Goal: Transaction & Acquisition: Purchase product/service

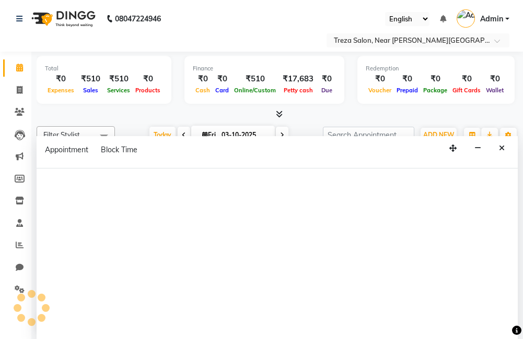
select select "81285"
select select "tentative"
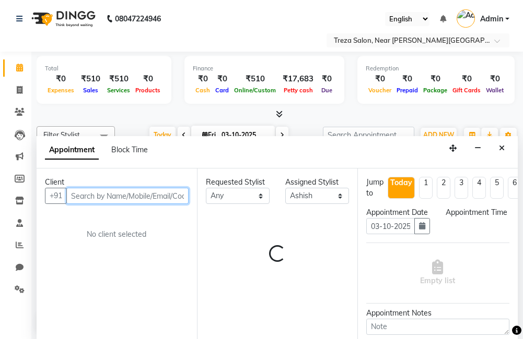
select select "0"
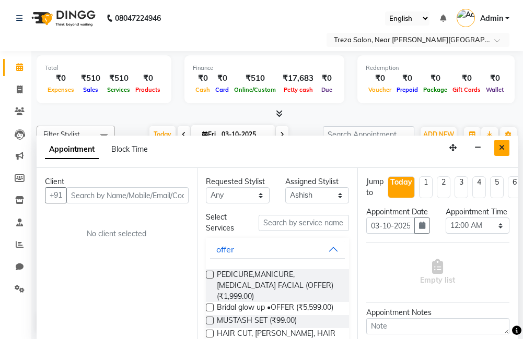
click at [497, 146] on button "Close" at bounding box center [501, 148] width 15 height 16
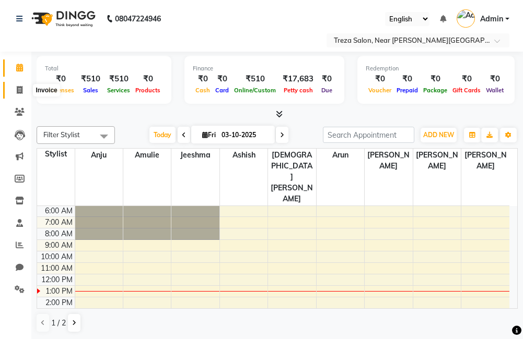
click at [24, 92] on span at bounding box center [19, 91] width 18 height 12
select select "service"
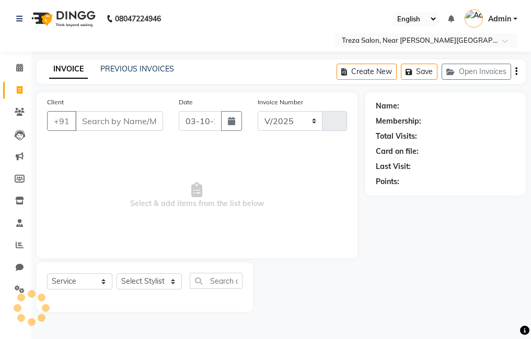
select select "7633"
type input "2989"
click at [128, 70] on link "PREVIOUS INVOICES" at bounding box center [137, 68] width 74 height 9
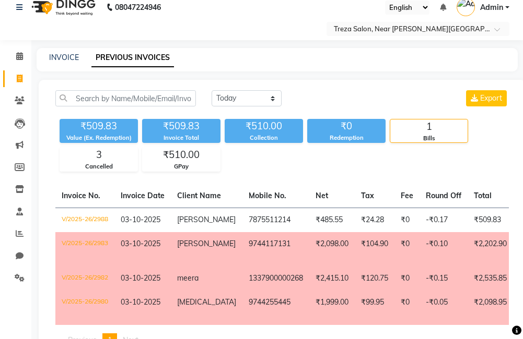
scroll to position [10, 0]
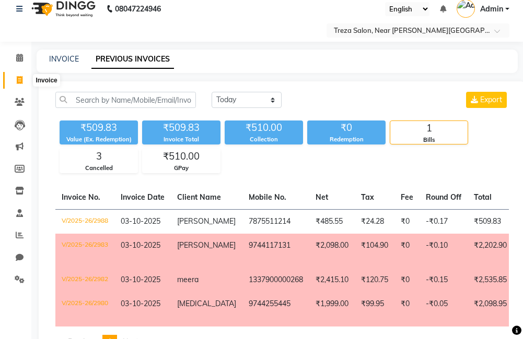
click at [15, 77] on span at bounding box center [19, 81] width 18 height 12
select select "service"
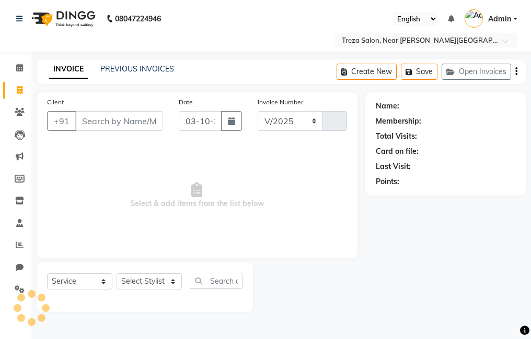
select select "7633"
type input "2989"
drag, startPoint x: 135, startPoint y: 118, endPoint x: 141, endPoint y: 115, distance: 7.0
click at [135, 118] on input "Client" at bounding box center [119, 121] width 88 height 20
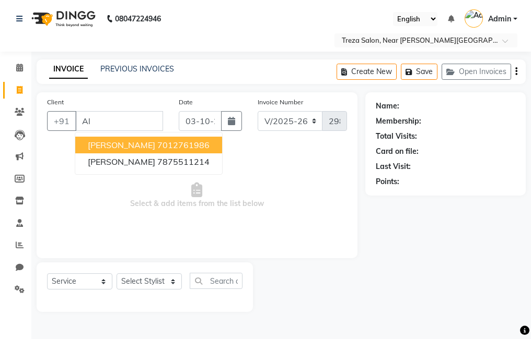
type input "A"
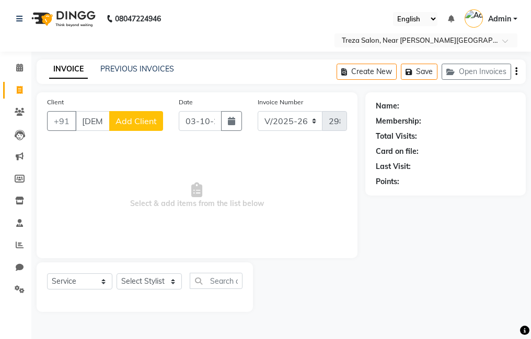
scroll to position [0, 4]
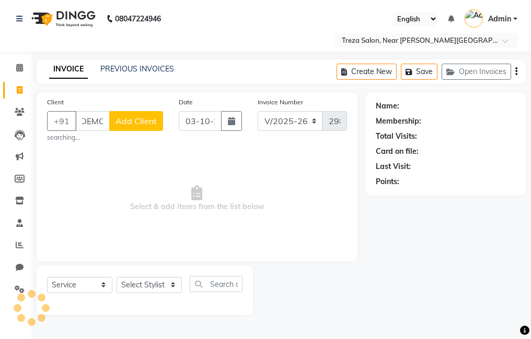
type input "Vishnu"
click at [148, 121] on span "Add Client" at bounding box center [135, 121] width 41 height 10
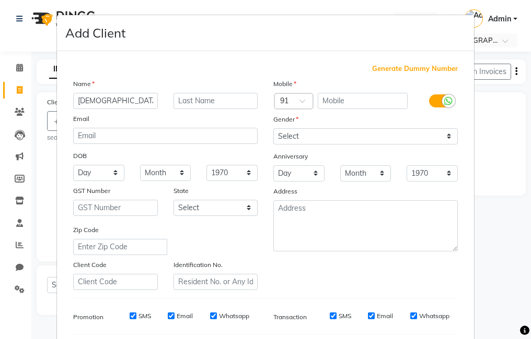
click at [415, 69] on span "Generate Dummy Number" at bounding box center [415, 69] width 86 height 10
type input "1337900000270"
checkbox input "false"
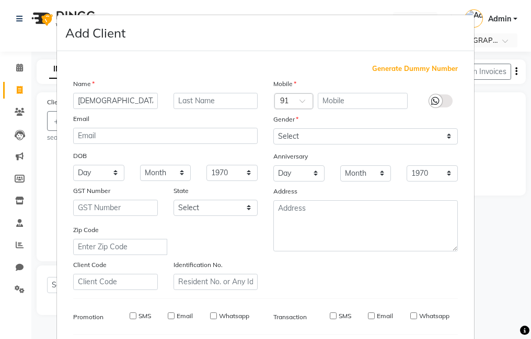
checkbox input "false"
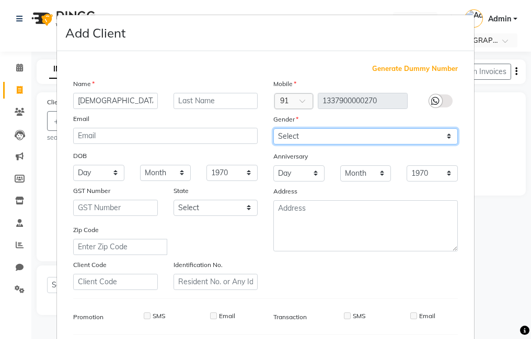
click at [335, 133] on select "Select [DEMOGRAPHIC_DATA] [DEMOGRAPHIC_DATA] Other Prefer Not To Say" at bounding box center [365, 136] width 184 height 16
select select "male"
click at [273, 128] on select "Select [DEMOGRAPHIC_DATA] [DEMOGRAPHIC_DATA] Other Prefer Not To Say" at bounding box center [365, 136] width 184 height 16
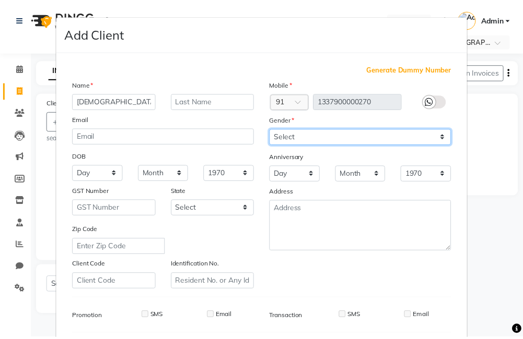
scroll to position [143, 0]
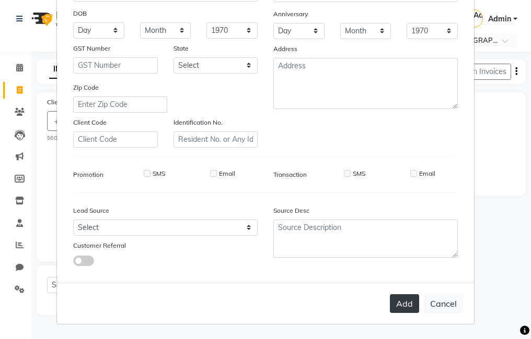
click at [396, 303] on button "Add" at bounding box center [404, 304] width 29 height 19
type input "1337900000270"
select select
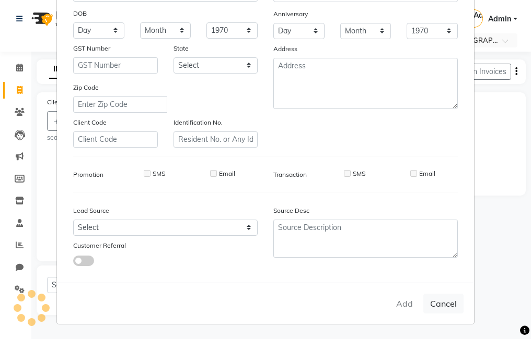
select select
checkbox input "false"
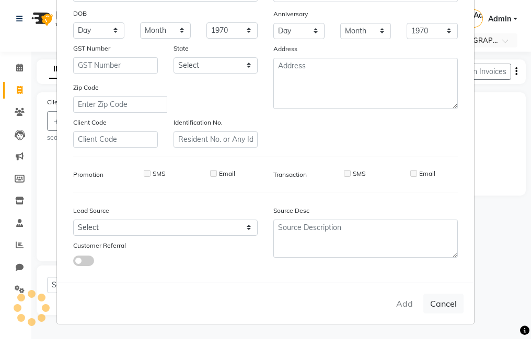
checkbox input "false"
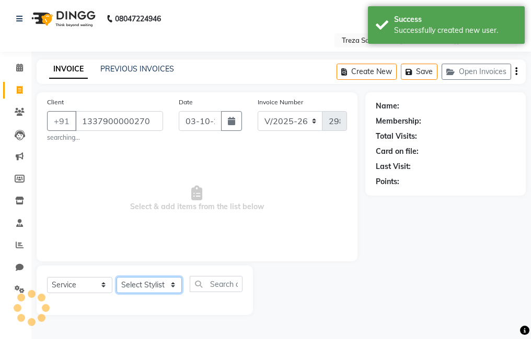
click at [158, 284] on select "Select Stylist [PERSON_NAME] Anju [PERSON_NAME] [PERSON_NAME] Jeeshma [PERSON_N…" at bounding box center [148, 285] width 65 height 16
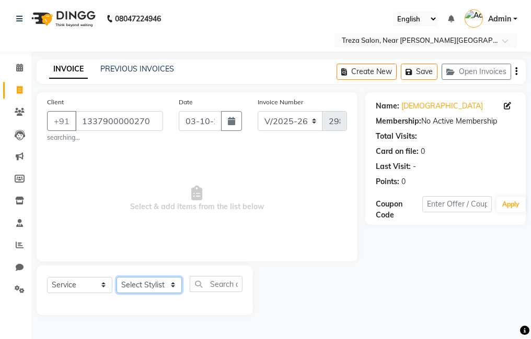
select select "79935"
click at [116, 277] on select "Select Stylist [PERSON_NAME] Anju [PERSON_NAME] [PERSON_NAME] Jeeshma [PERSON_N…" at bounding box center [148, 285] width 65 height 16
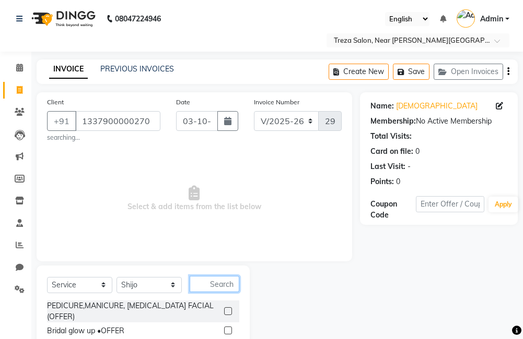
click at [205, 282] on input "text" at bounding box center [215, 284] width 50 height 16
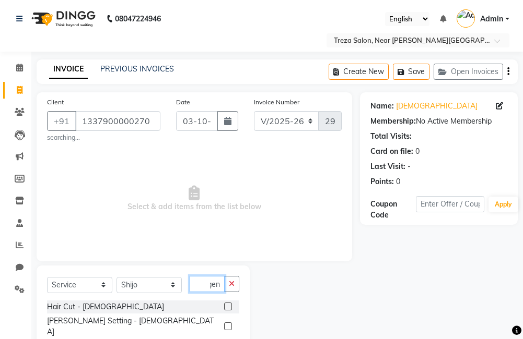
scroll to position [0, 5]
type input "gent"
drag, startPoint x: 218, startPoint y: 306, endPoint x: 226, endPoint y: 302, distance: 8.4
click at [224, 306] on label at bounding box center [228, 307] width 8 height 8
click at [224, 306] on input "checkbox" at bounding box center [227, 307] width 7 height 7
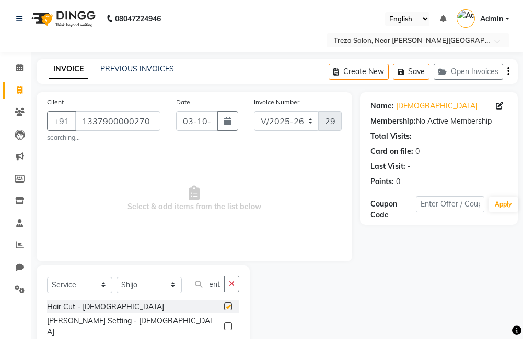
scroll to position [0, 0]
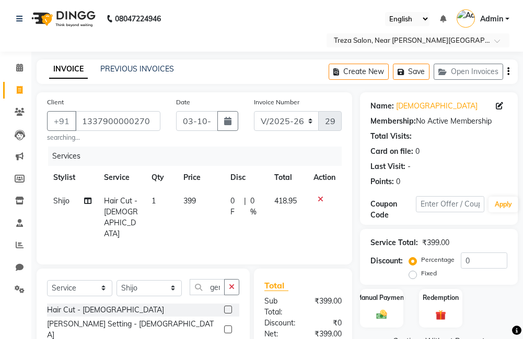
checkbox input "false"
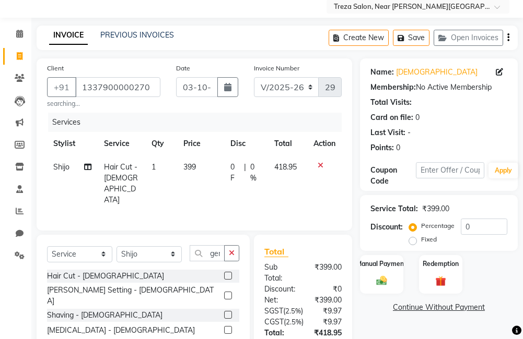
scroll to position [52, 0]
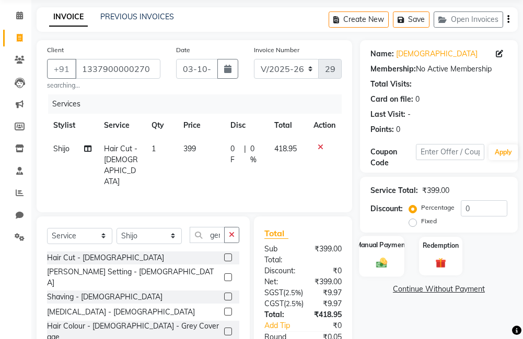
click at [373, 270] on div "Manual Payment" at bounding box center [381, 256] width 45 height 41
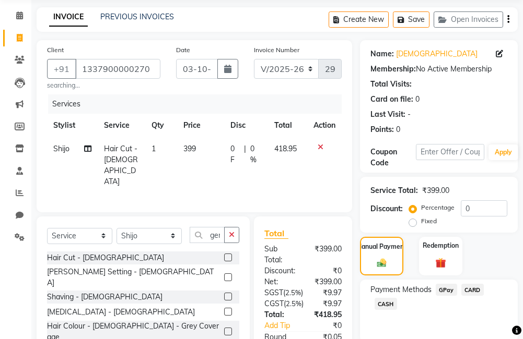
click at [444, 290] on span "GPay" at bounding box center [446, 290] width 21 height 12
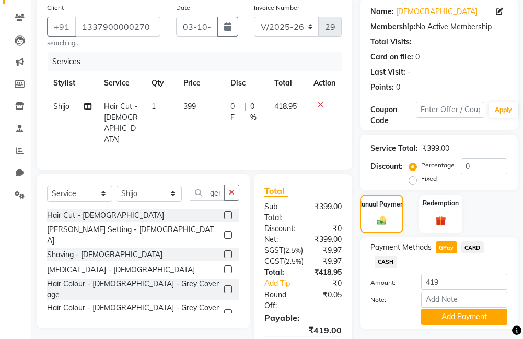
scroll to position [0, 0]
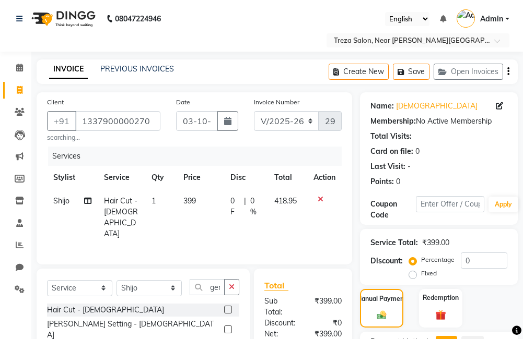
click at [507, 72] on icon "button" at bounding box center [508, 72] width 2 height 1
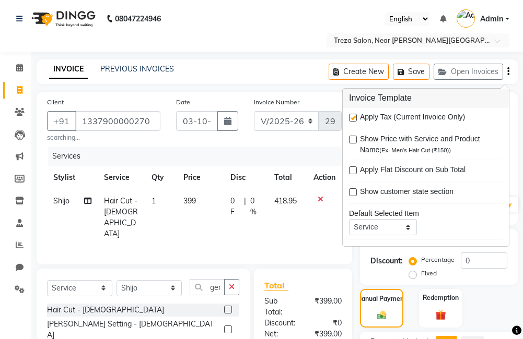
click at [353, 119] on label at bounding box center [353, 118] width 8 height 8
click at [353, 119] on input "checkbox" at bounding box center [352, 118] width 7 height 7
checkbox input "false"
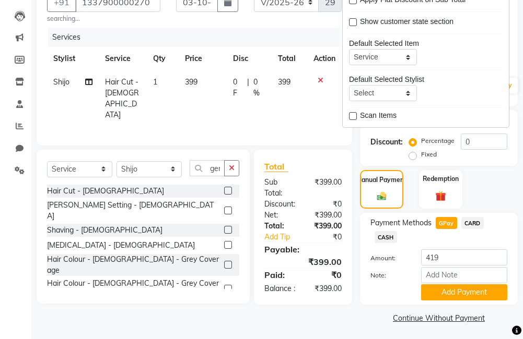
scroll to position [122, 0]
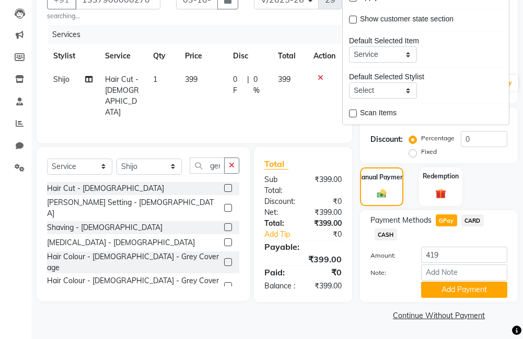
click at [442, 218] on span "GPay" at bounding box center [446, 221] width 21 height 12
type input "399"
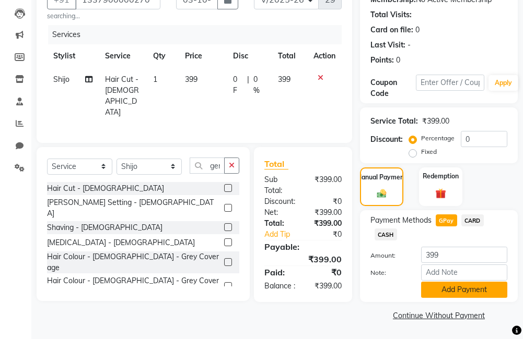
click at [437, 287] on button "Add Payment" at bounding box center [464, 290] width 86 height 16
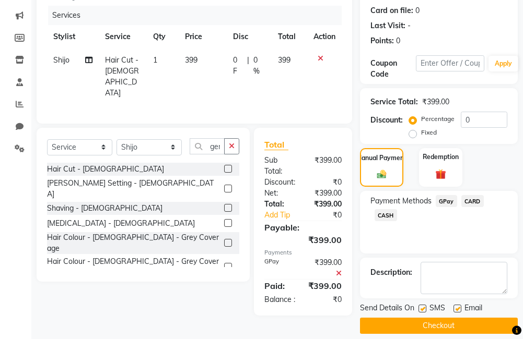
scroll to position [151, 0]
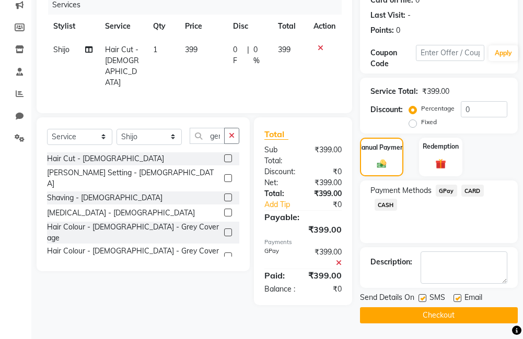
click at [430, 312] on button "Checkout" at bounding box center [439, 316] width 158 height 16
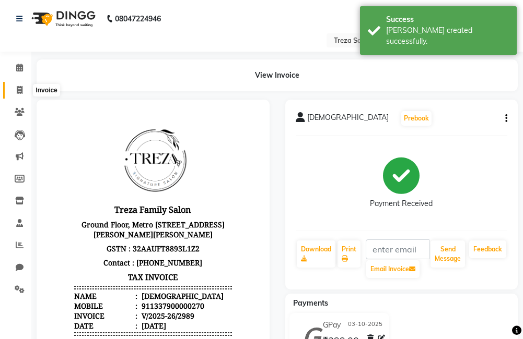
click at [19, 92] on icon at bounding box center [20, 90] width 6 height 8
select select "service"
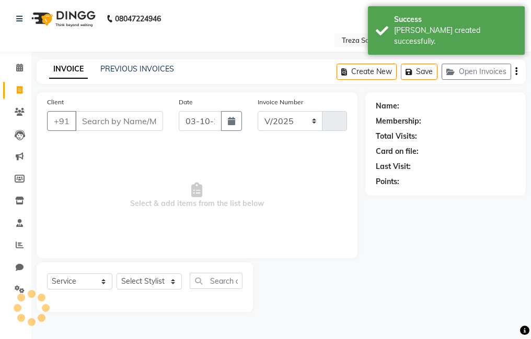
select select "7633"
type input "2990"
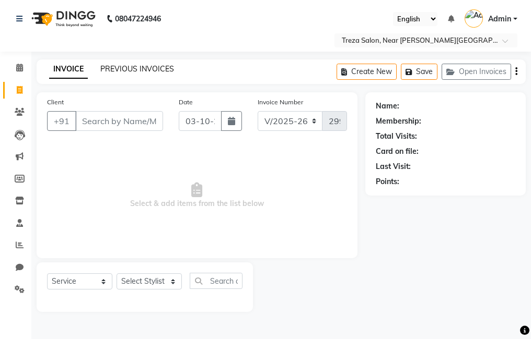
click at [143, 69] on link "PREVIOUS INVOICES" at bounding box center [137, 68] width 74 height 9
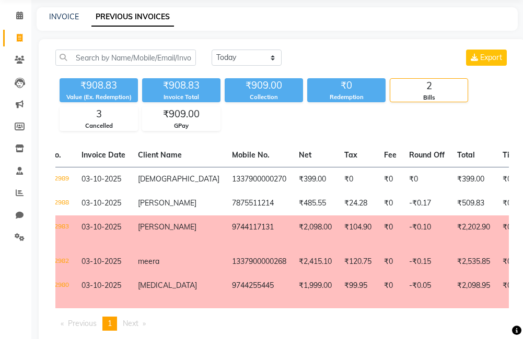
scroll to position [0, 31]
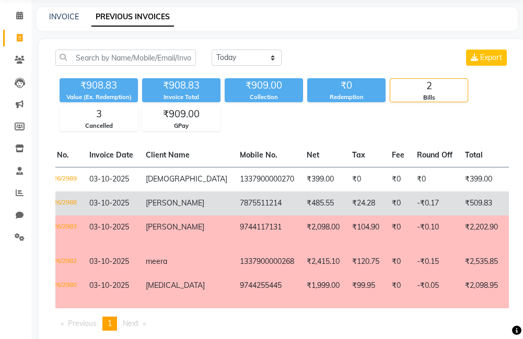
click at [300, 204] on td "₹485.55" at bounding box center [322, 204] width 45 height 24
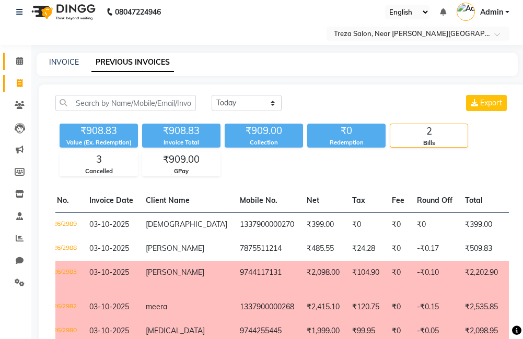
scroll to position [0, 0]
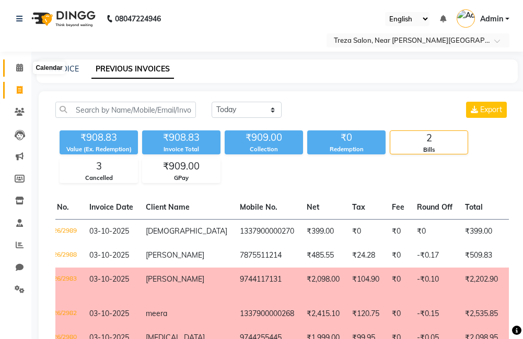
click at [19, 68] on icon at bounding box center [19, 68] width 7 height 8
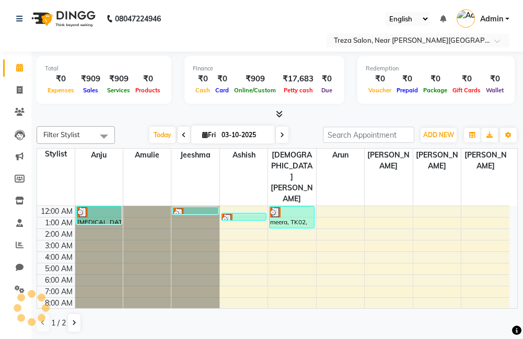
scroll to position [69, 0]
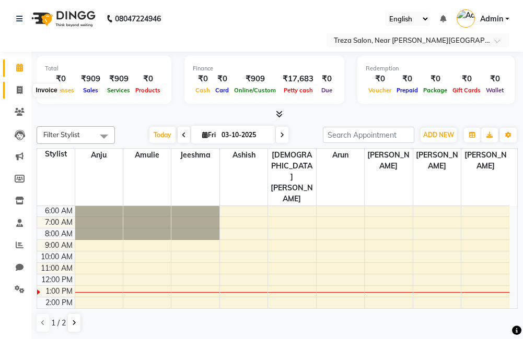
click at [19, 99] on li "Invoice" at bounding box center [15, 90] width 31 height 22
click at [16, 83] on link "Invoice" at bounding box center [15, 90] width 25 height 17
select select "service"
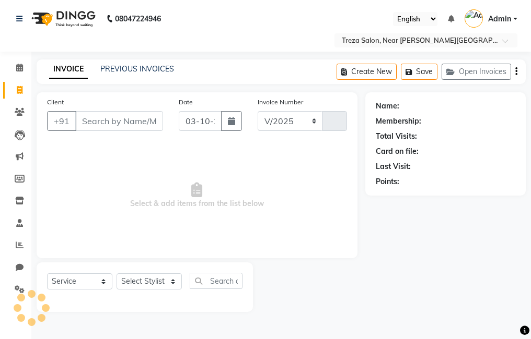
select select "7633"
type input "2990"
click at [155, 70] on link "PREVIOUS INVOICES" at bounding box center [137, 68] width 74 height 9
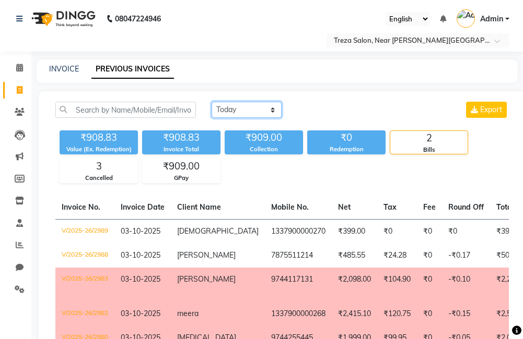
click at [260, 110] on select "Today Yesterday Custom Range" at bounding box center [247, 110] width 70 height 16
select select "range"
click at [212, 102] on select "Today Yesterday Custom Range" at bounding box center [247, 110] width 70 height 16
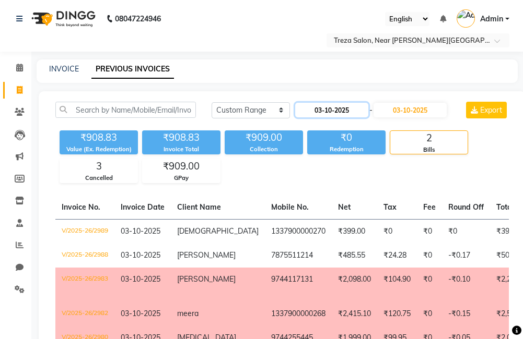
click at [355, 108] on input "03-10-2025" at bounding box center [331, 110] width 73 height 15
select select "10"
select select "2025"
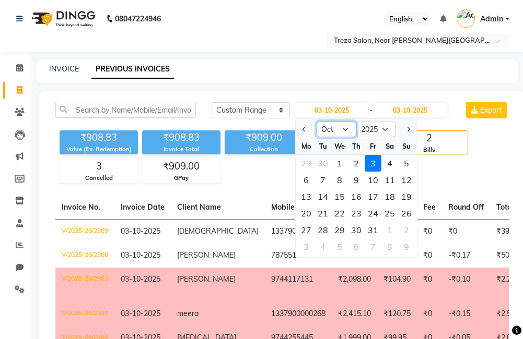
click at [333, 132] on select "Jan Feb Mar Apr May Jun Jul Aug Sep Oct Nov Dec" at bounding box center [336, 130] width 40 height 16
select select "9"
click at [316, 122] on select "Jan Feb Mar Apr May Jun Jul Aug Sep Oct Nov Dec" at bounding box center [336, 130] width 40 height 16
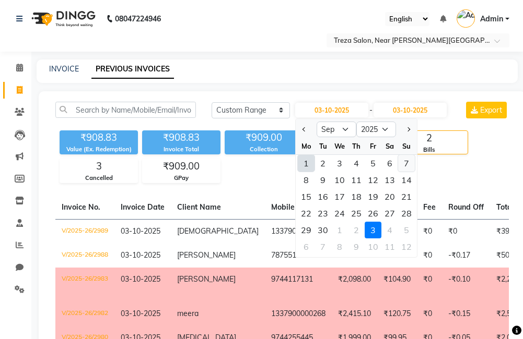
click at [405, 167] on div "7" at bounding box center [406, 163] width 17 height 17
type input "07-09-2025"
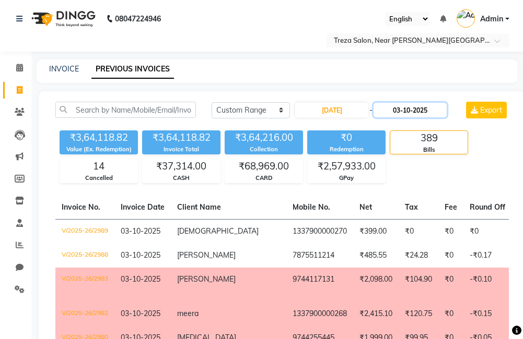
click at [414, 109] on input "03-10-2025" at bounding box center [409, 110] width 73 height 15
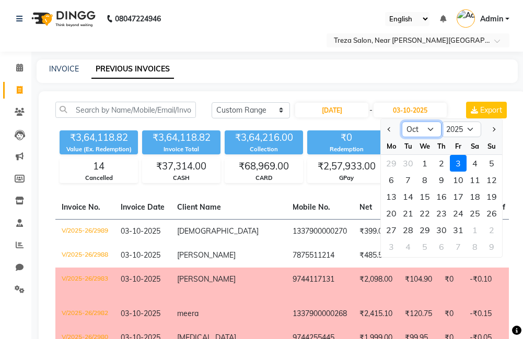
click at [408, 133] on select "Sep Oct Nov Dec" at bounding box center [422, 130] width 40 height 16
select select "9"
click at [402, 122] on select "Sep Oct Nov Dec" at bounding box center [422, 130] width 40 height 16
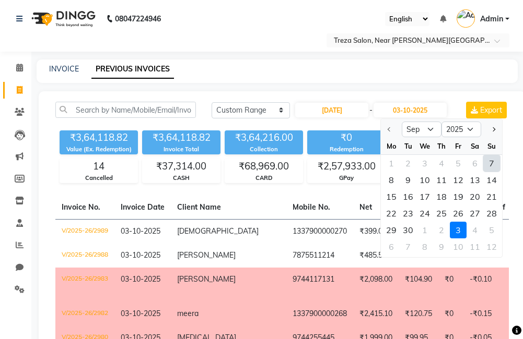
click at [485, 163] on div "7" at bounding box center [491, 163] width 17 height 17
type input "07-09-2025"
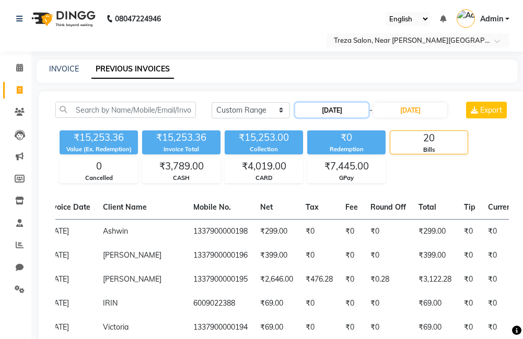
click at [336, 115] on input "07-09-2025" at bounding box center [331, 110] width 73 height 15
select select "9"
select select "2025"
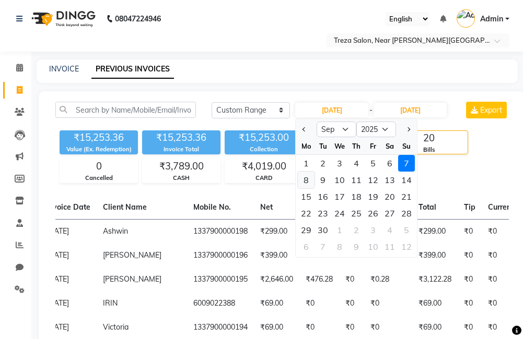
click at [310, 177] on div "8" at bounding box center [306, 180] width 17 height 17
type input "08-09-2025"
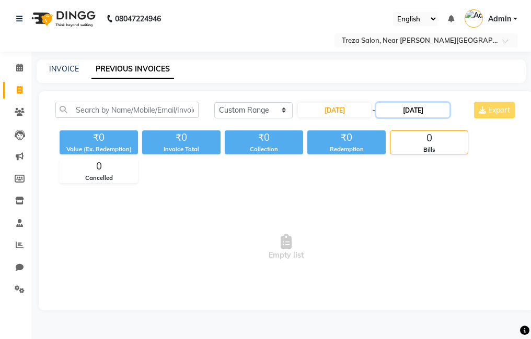
click at [426, 107] on input "07-09-2025" at bounding box center [412, 110] width 73 height 15
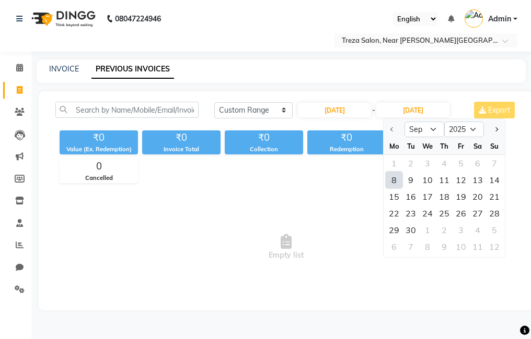
click at [391, 180] on div "8" at bounding box center [393, 180] width 17 height 17
type input "08-09-2025"
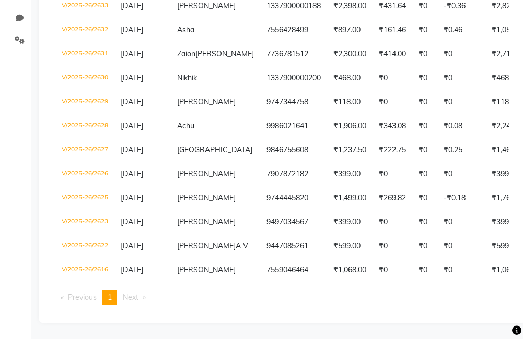
scroll to position [257, 0]
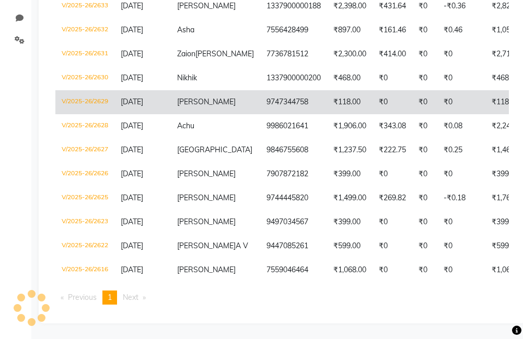
click at [437, 100] on td "₹0" at bounding box center [461, 102] width 48 height 24
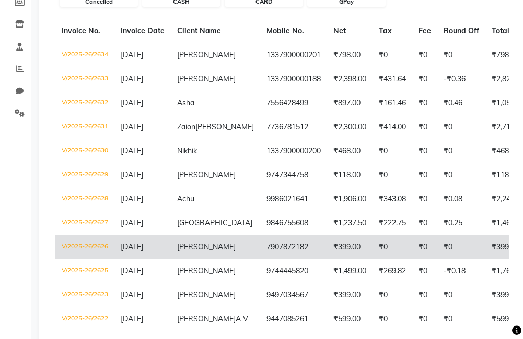
scroll to position [153, 0]
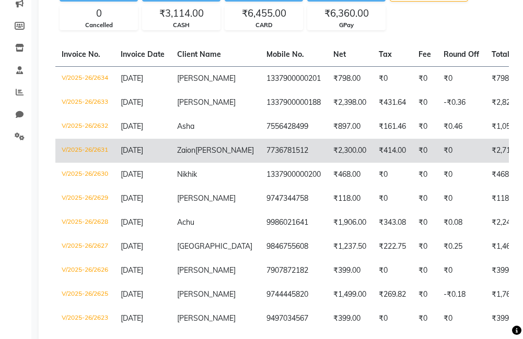
click at [412, 156] on td "₹0" at bounding box center [424, 151] width 25 height 24
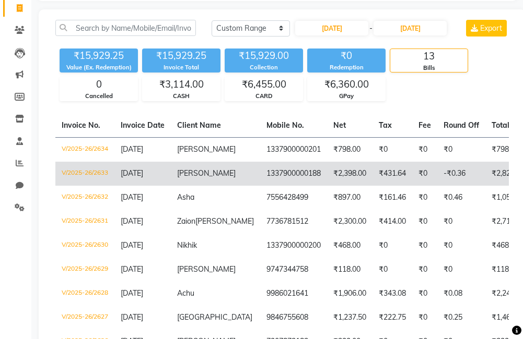
scroll to position [49, 0]
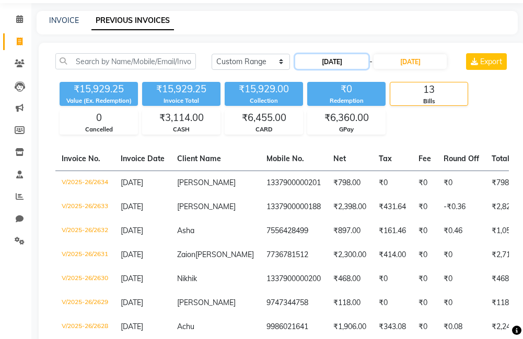
click at [313, 65] on input "08-09-2025" at bounding box center [331, 61] width 73 height 15
select select "9"
select select "2025"
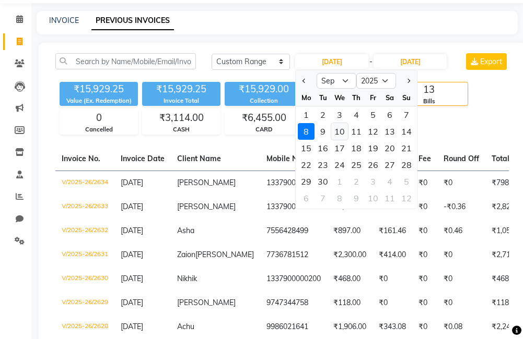
click at [345, 134] on div "10" at bounding box center [339, 131] width 17 height 17
type input "10-09-2025"
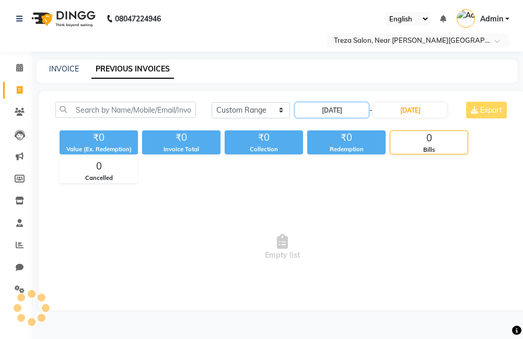
scroll to position [0, 0]
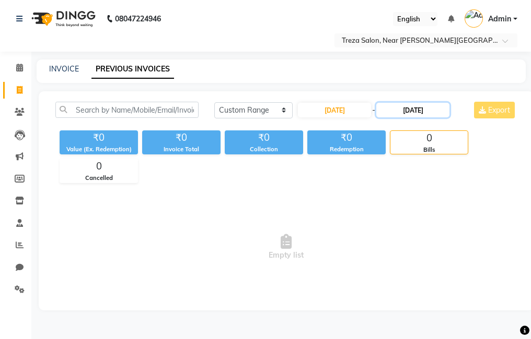
click at [430, 108] on input "08-09-2025" at bounding box center [412, 110] width 73 height 15
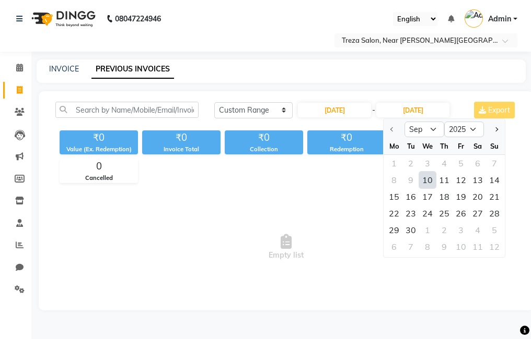
click at [427, 184] on div "10" at bounding box center [427, 180] width 17 height 17
type input "10-09-2025"
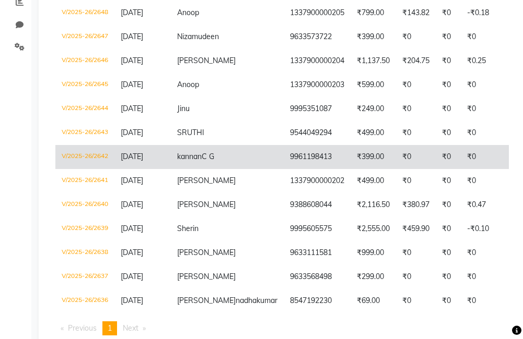
scroll to position [261, 0]
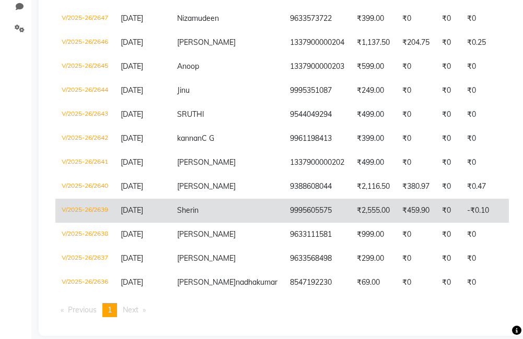
click at [225, 212] on td "Sherin" at bounding box center [227, 211] width 113 height 24
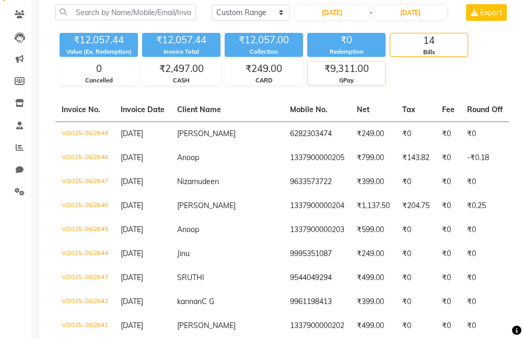
scroll to position [0, 0]
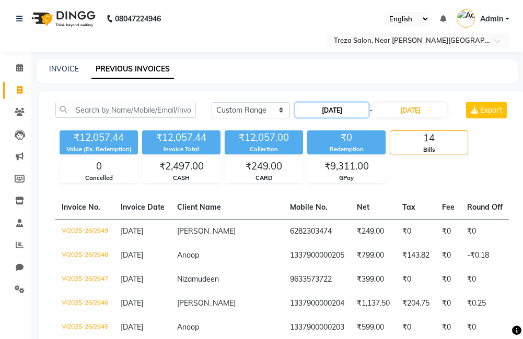
click at [333, 105] on input "10-09-2025" at bounding box center [331, 110] width 73 height 15
select select "9"
select select "2025"
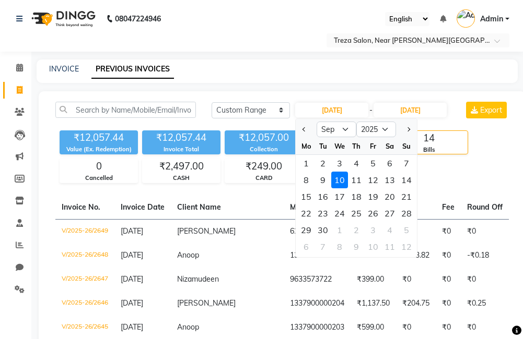
click at [429, 172] on div "₹12,057.44 Value (Ex. Redemption) ₹12,057.44 Invoice Total ₹12,057.00 Collectio…" at bounding box center [281, 154] width 453 height 57
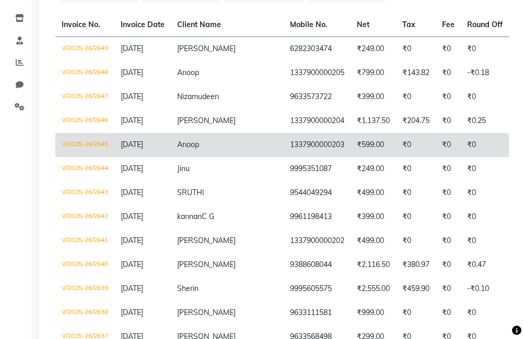
scroll to position [209, 0]
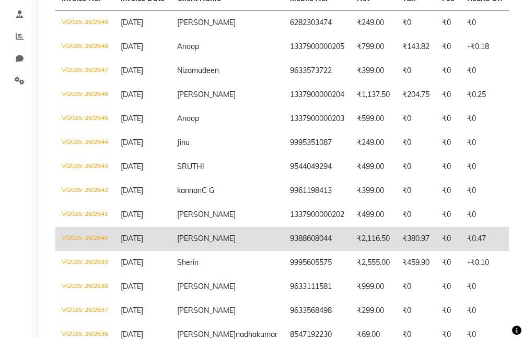
click at [284, 244] on td "9388608044" at bounding box center [317, 239] width 67 height 24
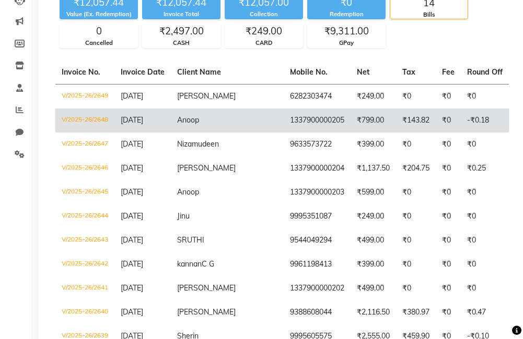
scroll to position [0, 0]
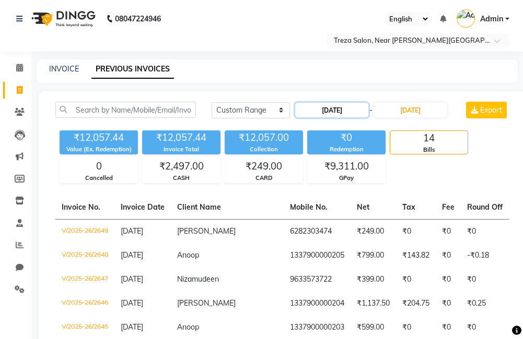
click at [357, 112] on input "10-09-2025" at bounding box center [331, 110] width 73 height 15
select select "9"
select select "2025"
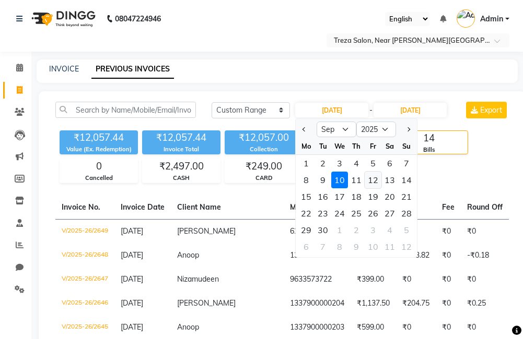
click at [372, 177] on div "12" at bounding box center [373, 180] width 17 height 17
type input "12-09-2025"
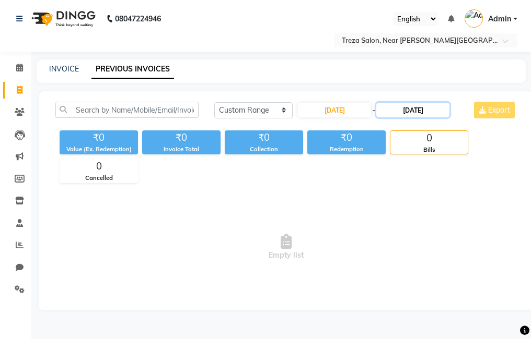
click at [418, 104] on input "10-09-2025" at bounding box center [412, 110] width 73 height 15
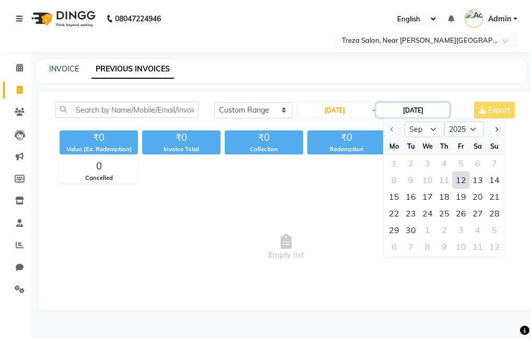
click at [420, 104] on input "10-09-2025" at bounding box center [412, 110] width 73 height 15
click at [460, 175] on div "12" at bounding box center [460, 180] width 17 height 17
type input "12-09-2025"
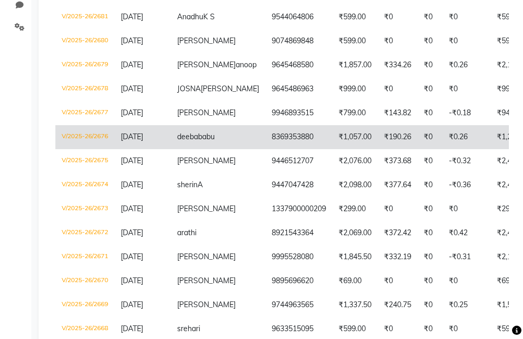
scroll to position [261, 0]
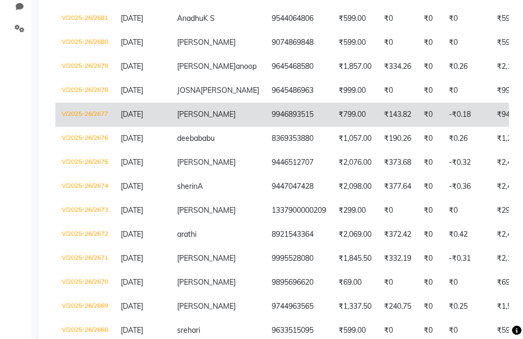
click at [265, 127] on td "9946893515" at bounding box center [298, 115] width 67 height 24
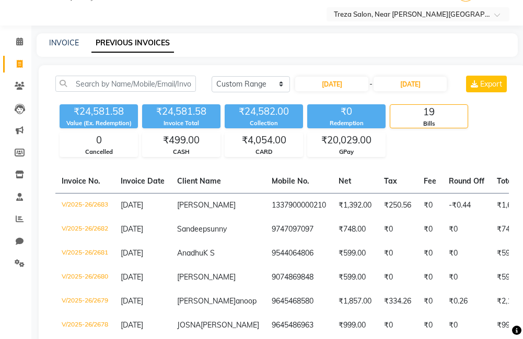
scroll to position [0, 0]
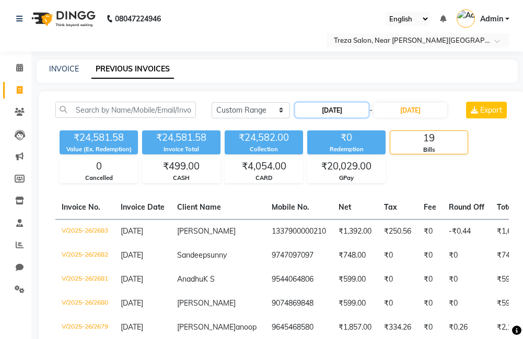
click at [353, 108] on input "12-09-2025" at bounding box center [331, 110] width 73 height 15
select select "9"
select select "2025"
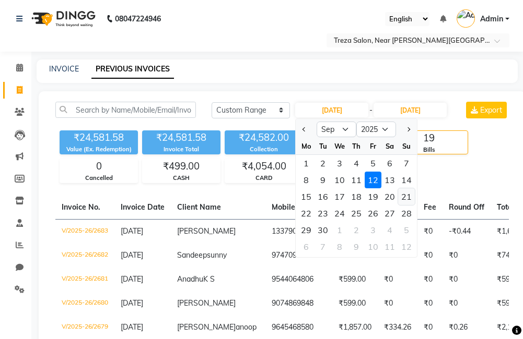
click at [410, 198] on div "21" at bounding box center [406, 197] width 17 height 17
type input "21-09-2025"
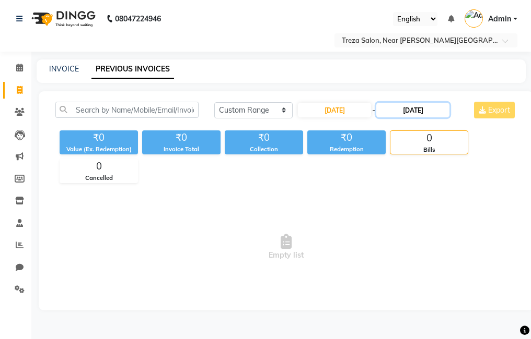
click at [419, 115] on input "12-09-2025" at bounding box center [412, 110] width 73 height 15
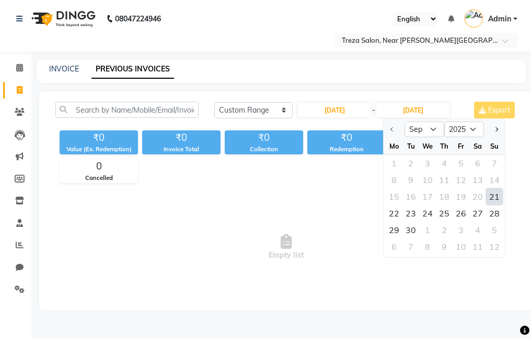
click at [492, 196] on div "21" at bounding box center [494, 197] width 17 height 17
type input "21-09-2025"
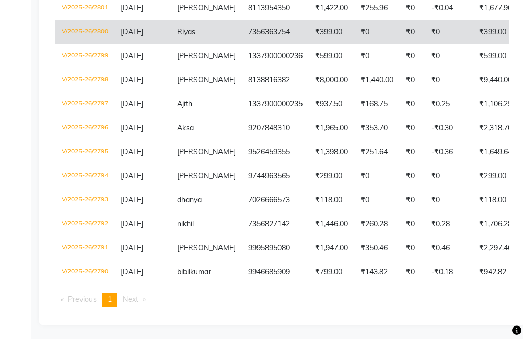
scroll to position [354, 0]
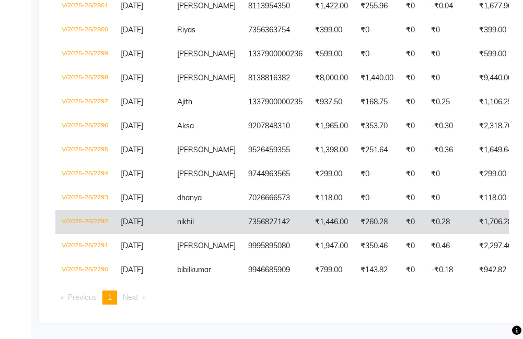
click at [251, 217] on td "7356827142" at bounding box center [275, 222] width 67 height 24
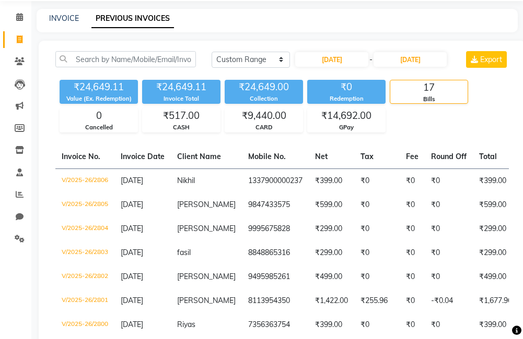
scroll to position [0, 0]
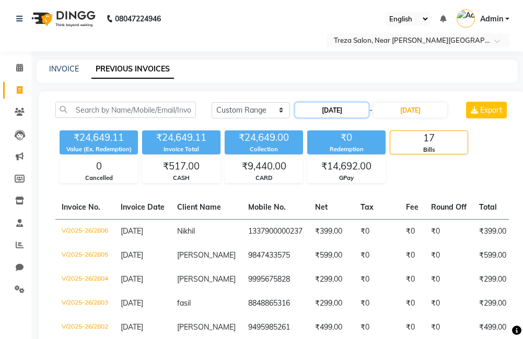
click at [344, 106] on input "21-09-2025" at bounding box center [331, 110] width 73 height 15
select select "9"
select select "2025"
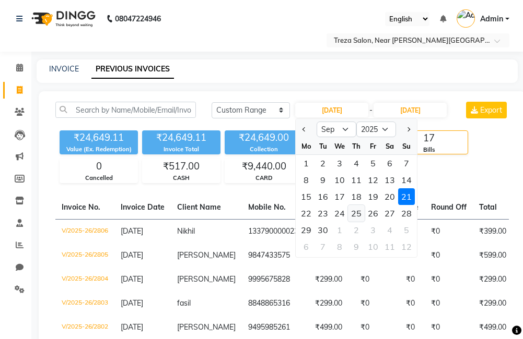
click at [356, 218] on div "25" at bounding box center [356, 213] width 17 height 17
type input "25-09-2025"
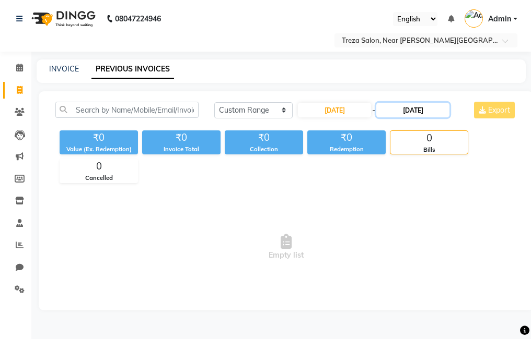
click at [429, 113] on input "21-09-2025" at bounding box center [412, 110] width 73 height 15
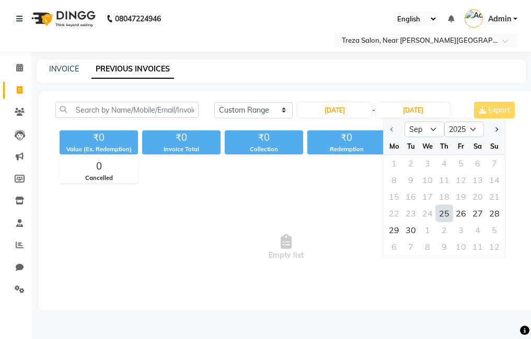
click at [449, 220] on div "25" at bounding box center [444, 213] width 17 height 17
type input "25-09-2025"
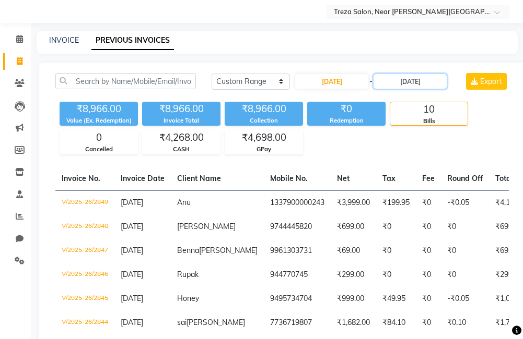
scroll to position [104, 0]
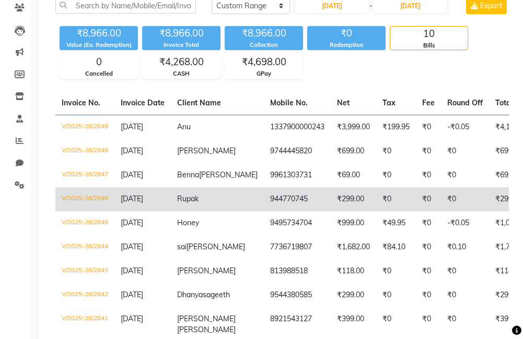
click at [282, 198] on td "944770745" at bounding box center [297, 199] width 67 height 24
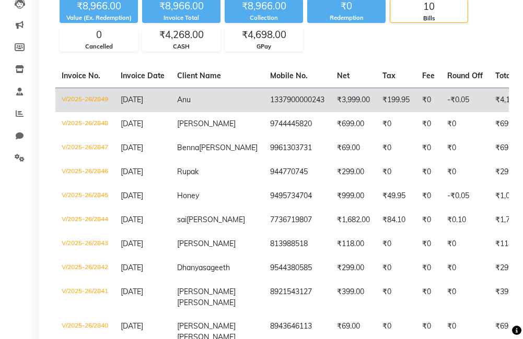
scroll to position [157, 0]
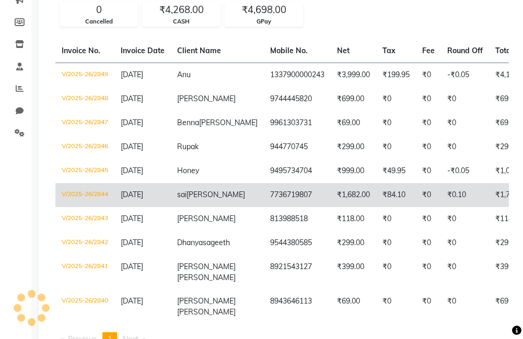
click at [331, 199] on td "₹1,682.00" at bounding box center [353, 195] width 45 height 24
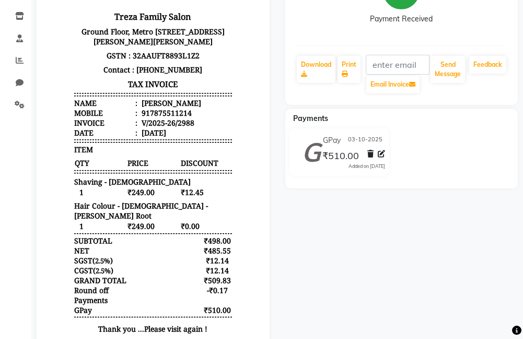
scroll to position [209, 0]
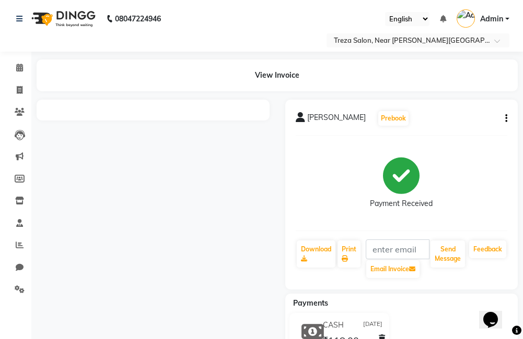
click at [504, 117] on button "button" at bounding box center [504, 118] width 6 height 11
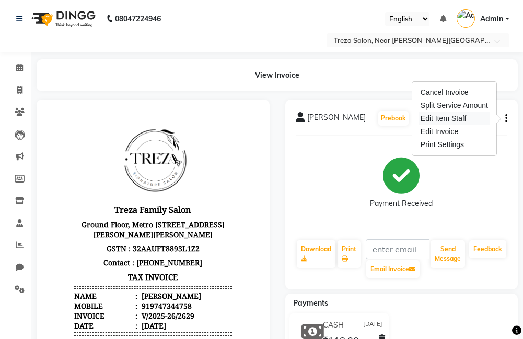
click at [459, 119] on div "Edit Item Staff" at bounding box center [454, 118] width 72 height 13
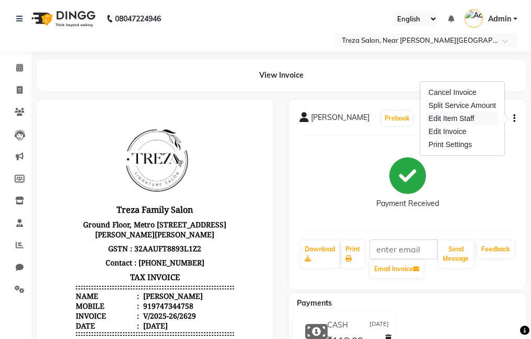
select select "67450"
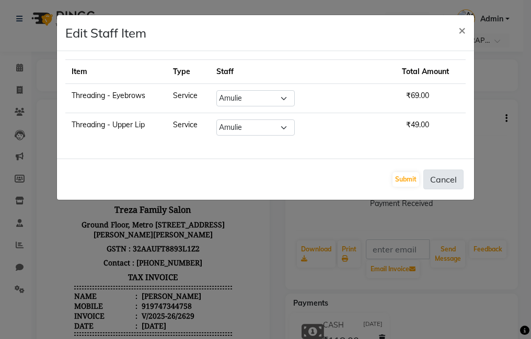
click at [430, 174] on button "Cancel" at bounding box center [443, 180] width 40 height 20
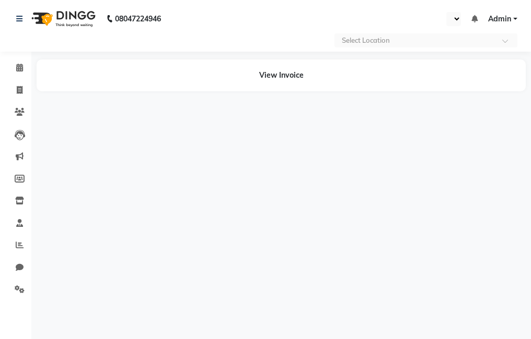
select select "en"
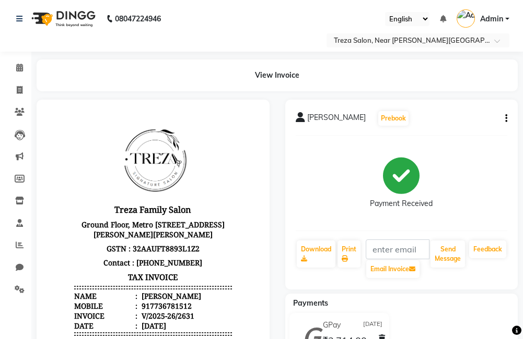
click at [505, 119] on icon "button" at bounding box center [506, 119] width 2 height 1
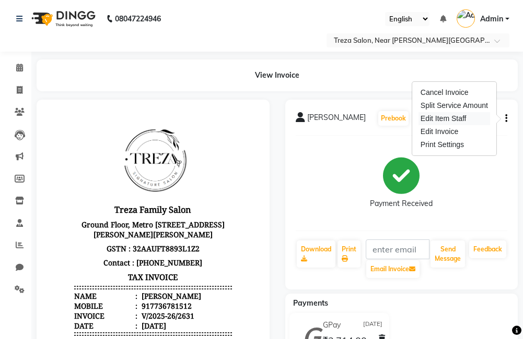
click at [462, 118] on div "Edit Item Staff" at bounding box center [454, 118] width 72 height 13
select select "85969"
select select "79935"
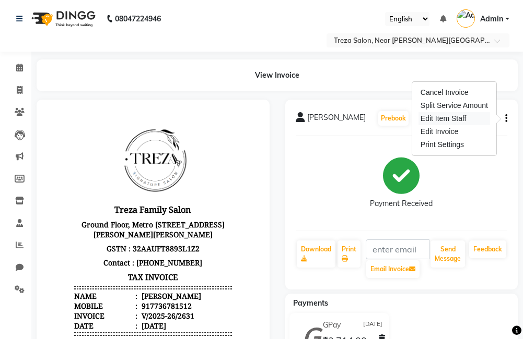
select select "79935"
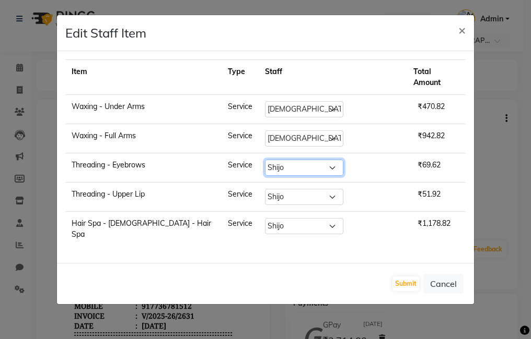
click at [329, 160] on select "Select [PERSON_NAME] Anju [PERSON_NAME] [PERSON_NAME] Jeeshma [PERSON_NAME] [PE…" at bounding box center [304, 168] width 78 height 16
select select "85969"
click at [267, 160] on select "Select [PERSON_NAME] Anju [PERSON_NAME] [PERSON_NAME] Jeeshma [PERSON_NAME] [PE…" at bounding box center [304, 168] width 78 height 16
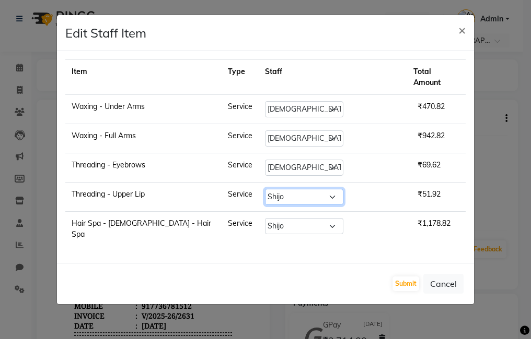
click at [301, 189] on select "Select Akhil krishna Amulie Anju Arun Ashish Jeeshma Krishna Priya Mohammed Sah…" at bounding box center [304, 197] width 78 height 16
select select "85969"
click at [267, 189] on select "Select Akhil krishna Amulie Anju Arun Ashish Jeeshma Krishna Priya Mohammed Sah…" at bounding box center [304, 197] width 78 height 16
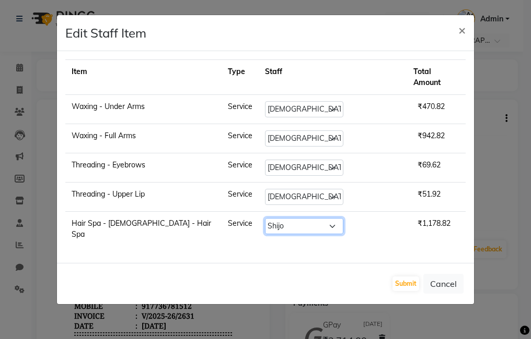
click at [307, 219] on select "Select Akhil krishna Amulie Anju Arun Ashish Jeeshma Krishna Priya Mohammed Sah…" at bounding box center [304, 226] width 78 height 16
click at [310, 218] on select "Select Akhil krishna Amulie Anju Arun Ashish Jeeshma Krishna Priya Mohammed Sah…" at bounding box center [304, 226] width 78 height 16
click at [309, 218] on select "Select Akhil krishna Amulie Anju Arun Ashish Jeeshma Krishna Priya Mohammed Sah…" at bounding box center [304, 226] width 78 height 16
select select "85969"
click at [267, 218] on select "Select Akhil krishna Amulie Anju Arun Ashish Jeeshma Krishna Priya Mohammed Sah…" at bounding box center [304, 226] width 78 height 16
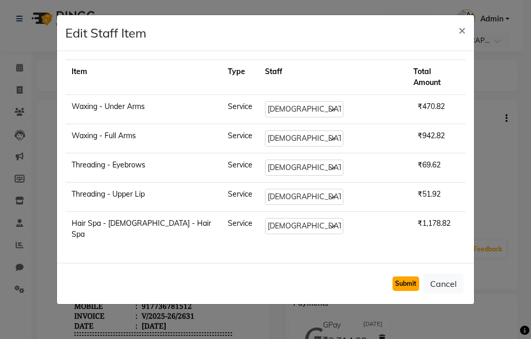
click at [417, 277] on button "Submit" at bounding box center [405, 284] width 27 height 15
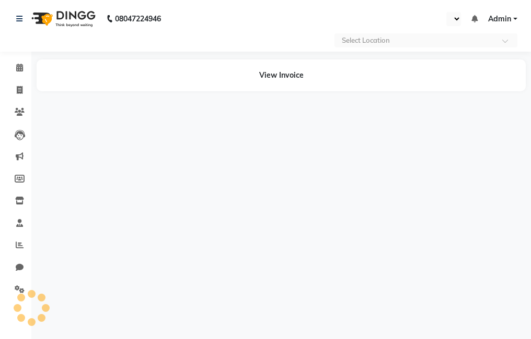
select select "en"
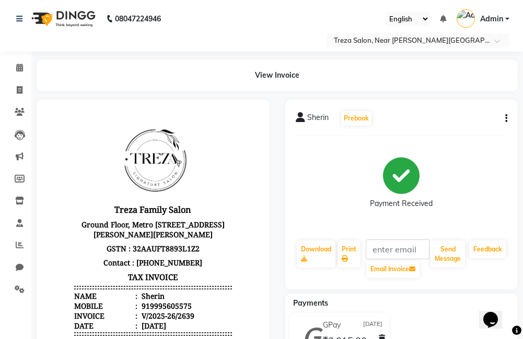
click at [506, 119] on icon "button" at bounding box center [506, 119] width 2 height 1
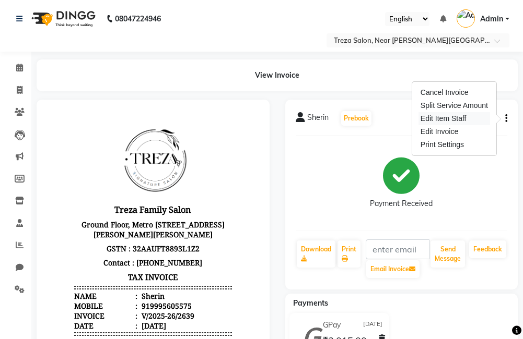
click at [443, 122] on div "Edit Item Staff" at bounding box center [454, 118] width 72 height 13
select select
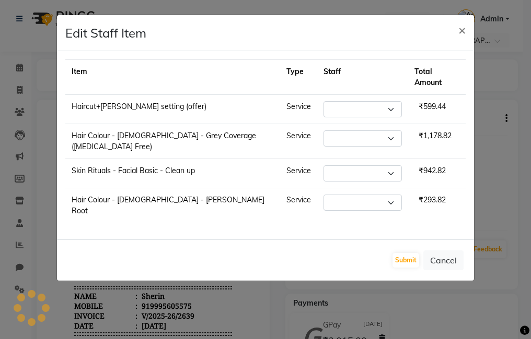
select select "79935"
select select "67451"
select select "79935"
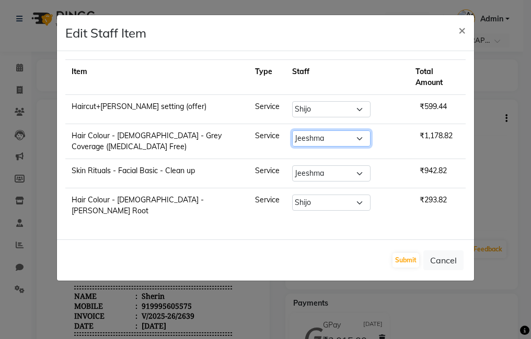
click at [358, 131] on select "Select Akhil krishna Amulie Anju Arun Ashish Jeeshma Krishna Priya Mohammed Sah…" at bounding box center [331, 139] width 78 height 16
select select "79935"
click at [312, 131] on select "Select Akhil krishna Amulie Anju Arun Ashish Jeeshma Krishna Priya Mohammed Sah…" at bounding box center [331, 139] width 78 height 16
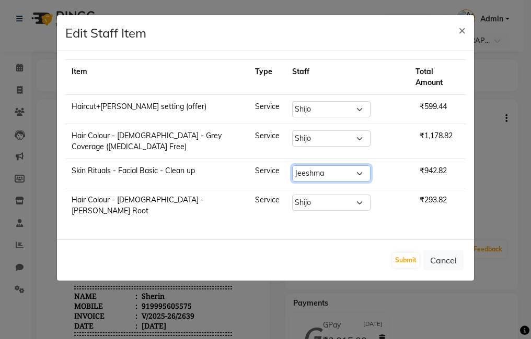
click at [339, 166] on select "Select Akhil krishna Amulie Anju Arun Ashish Jeeshma Krishna Priya Mohammed Sah…" at bounding box center [331, 174] width 78 height 16
select select "85969"
click at [312, 166] on select "Select Akhil krishna Amulie Anju Arun Ashish Jeeshma Krishna Priya Mohammed Sah…" at bounding box center [331, 174] width 78 height 16
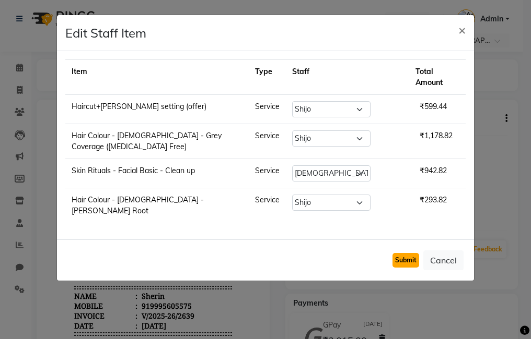
click at [403, 253] on button "Submit" at bounding box center [405, 260] width 27 height 15
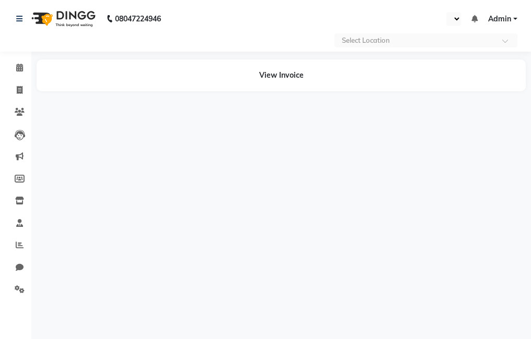
select select "en"
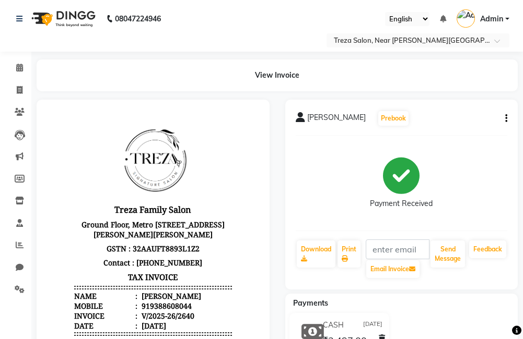
click at [507, 119] on icon "button" at bounding box center [506, 119] width 2 height 1
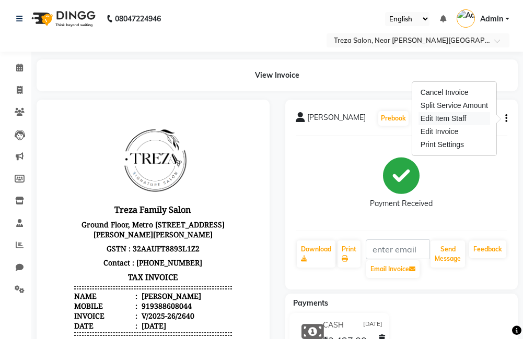
click at [445, 121] on div "Edit Item Staff" at bounding box center [454, 118] width 72 height 13
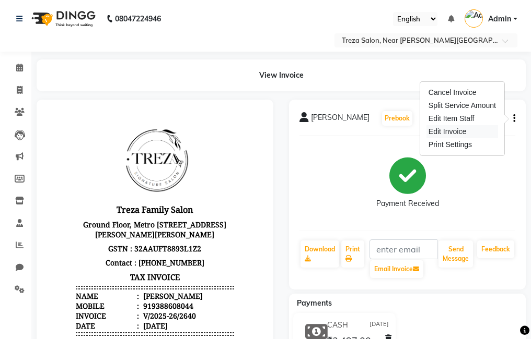
select select "90712"
select select "67449"
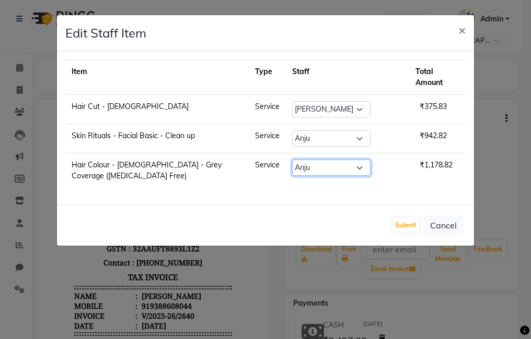
click at [322, 160] on select "Select [PERSON_NAME] Anju [PERSON_NAME] [PERSON_NAME] Jeeshma [PERSON_NAME] [PE…" at bounding box center [331, 168] width 78 height 16
click at [312, 160] on select "Select [PERSON_NAME] Anju [PERSON_NAME] [PERSON_NAME] Jeeshma [PERSON_NAME] [PE…" at bounding box center [331, 168] width 78 height 16
click at [352, 160] on select "Select [PERSON_NAME] Anju [PERSON_NAME] [PERSON_NAME] Jeeshma [PERSON_NAME] [PE…" at bounding box center [331, 168] width 78 height 16
select select "90712"
click at [312, 160] on select "Select [PERSON_NAME] Anju [PERSON_NAME] [PERSON_NAME] Jeeshma [PERSON_NAME] [PE…" at bounding box center [331, 168] width 78 height 16
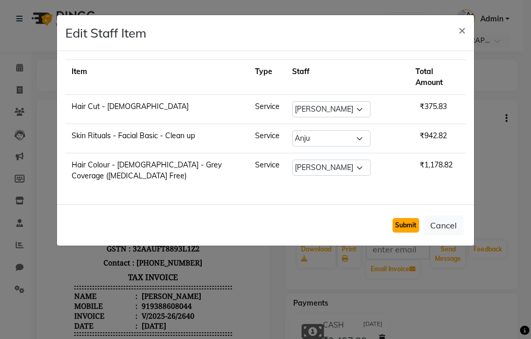
click at [402, 218] on button "Submit" at bounding box center [405, 225] width 27 height 15
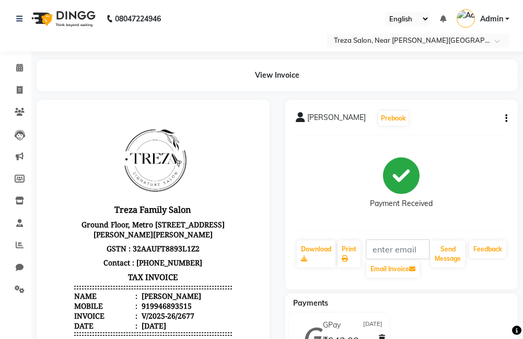
click at [505, 119] on icon "button" at bounding box center [506, 119] width 2 height 1
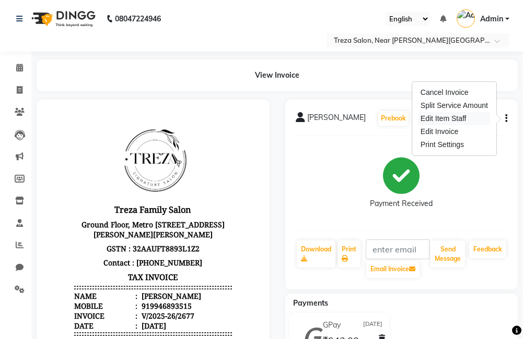
click at [457, 119] on div "Edit Item Staff" at bounding box center [454, 118] width 72 height 13
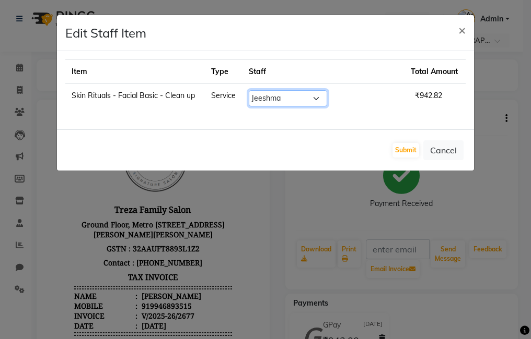
click at [327, 97] on select "Select [PERSON_NAME] Anju [PERSON_NAME] [PERSON_NAME] Jeeshma [PERSON_NAME] [PE…" at bounding box center [288, 98] width 78 height 16
select select "85969"
click at [285, 90] on select "Select [PERSON_NAME] Anju [PERSON_NAME] [PERSON_NAME] Jeeshma [PERSON_NAME] [PE…" at bounding box center [288, 98] width 78 height 16
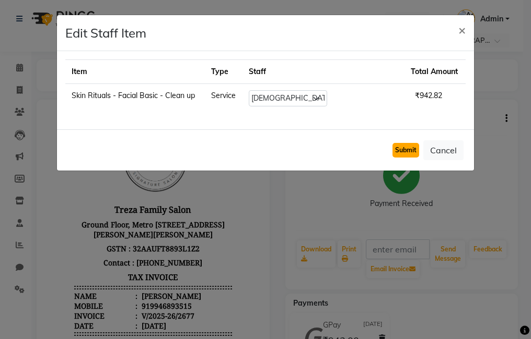
click at [403, 149] on button "Submit" at bounding box center [405, 150] width 27 height 15
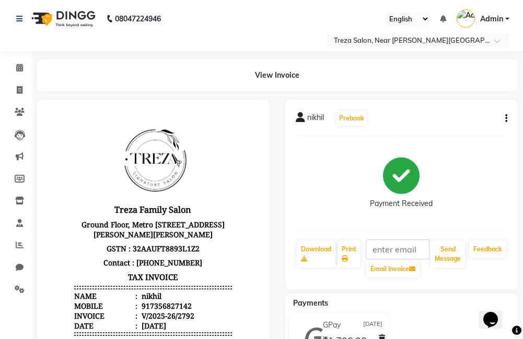
click at [506, 119] on icon "button" at bounding box center [506, 119] width 2 height 1
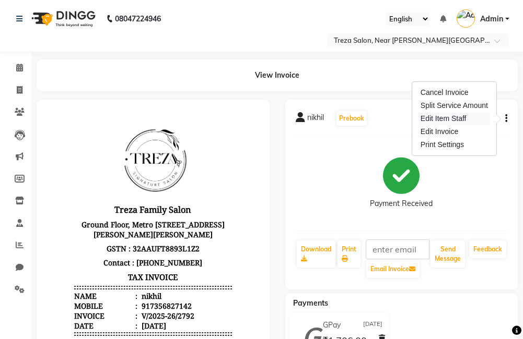
click at [468, 117] on div "Edit Item Staff" at bounding box center [454, 118] width 72 height 13
select select
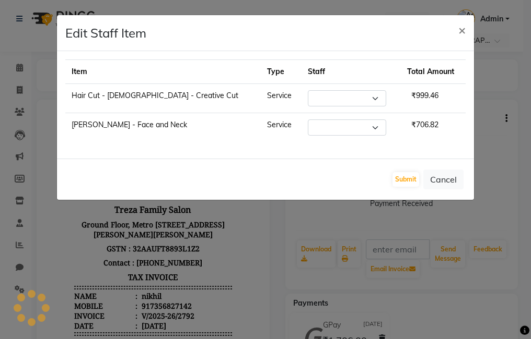
select select "81285"
select select "85969"
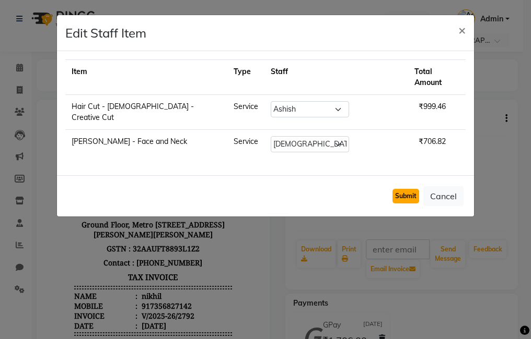
click at [408, 189] on button "Submit" at bounding box center [405, 196] width 27 height 15
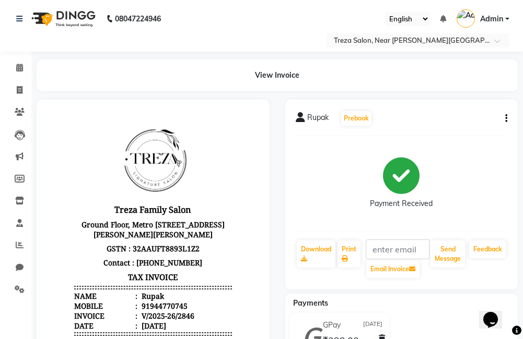
click at [505, 119] on icon "button" at bounding box center [506, 119] width 2 height 1
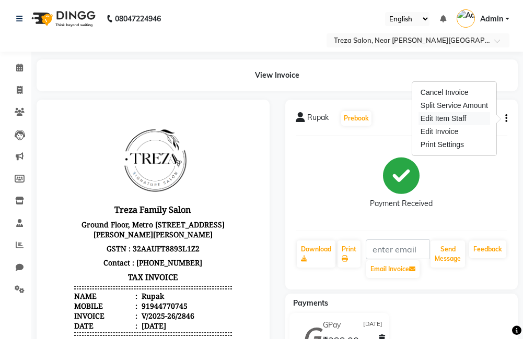
click at [466, 120] on div "Edit Item Staff" at bounding box center [454, 118] width 72 height 13
select select "81285"
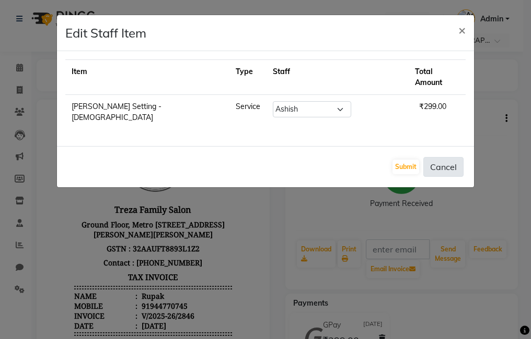
click at [456, 157] on button "Cancel" at bounding box center [443, 167] width 40 height 20
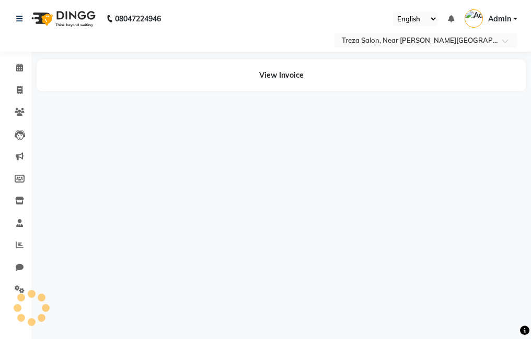
select select "en"
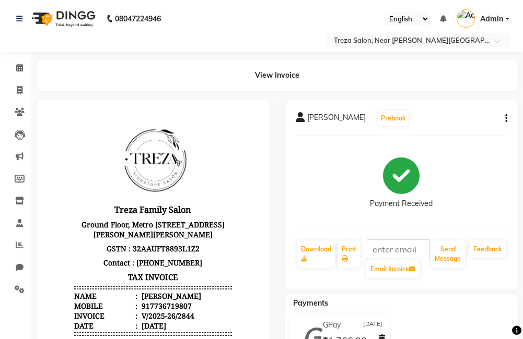
click at [504, 117] on button "button" at bounding box center [504, 118] width 6 height 11
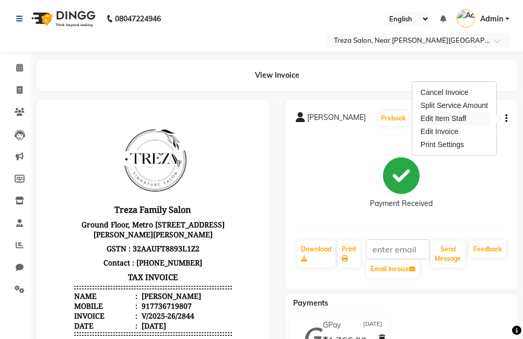
click at [457, 121] on div "Edit Item Staff" at bounding box center [454, 118] width 72 height 13
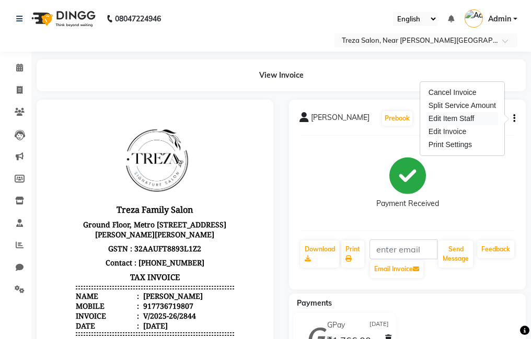
select select "67449"
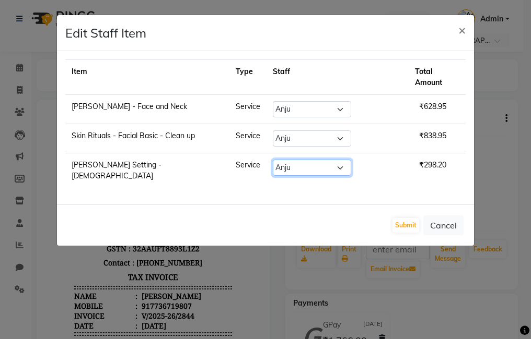
click at [303, 160] on select "Select [PERSON_NAME] Anju [PERSON_NAME] [PERSON_NAME] Jeeshma [PERSON_NAME] [PE…" at bounding box center [312, 168] width 78 height 16
select select "92210"
click at [285, 160] on select "Select [PERSON_NAME] Anju [PERSON_NAME] [PERSON_NAME] Jeeshma [PERSON_NAME] [PE…" at bounding box center [312, 168] width 78 height 16
click at [335, 160] on select "Select [PERSON_NAME] Anju [PERSON_NAME] [PERSON_NAME] Jeeshma [PERSON_NAME] [PE…" at bounding box center [312, 168] width 78 height 16
click at [285, 160] on select "Select Akhil krishna Amulie Anju Arun Ashish Jeeshma Krishna Priya Mohammed Sah…" at bounding box center [312, 168] width 78 height 16
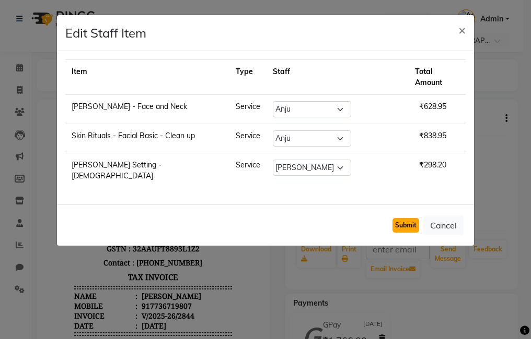
click at [405, 218] on button "Submit" at bounding box center [405, 225] width 27 height 15
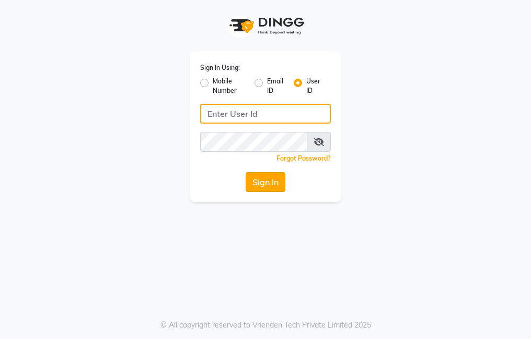
type input "trezasalon123"
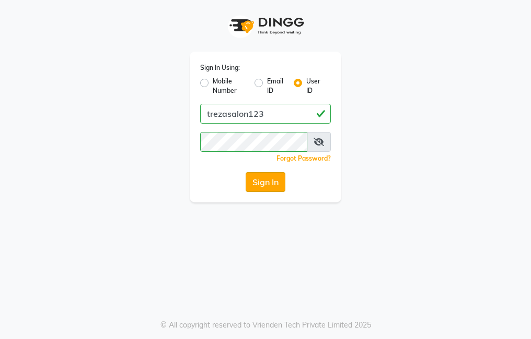
click at [267, 177] on button "Sign In" at bounding box center [265, 182] width 40 height 20
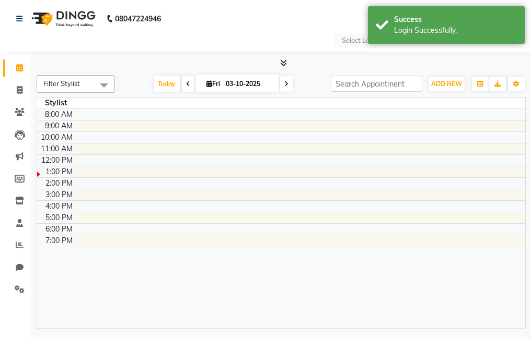
select select "en"
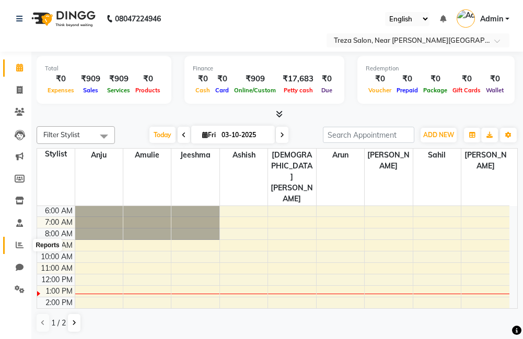
click at [19, 245] on icon at bounding box center [20, 245] width 8 height 8
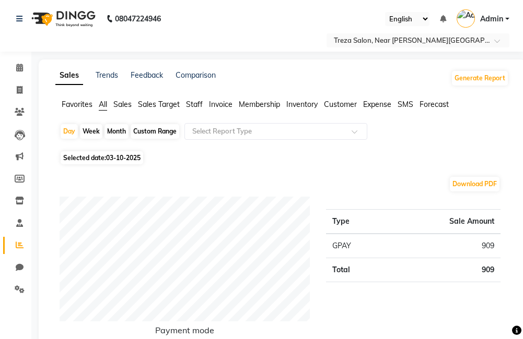
click at [157, 131] on div "Custom Range" at bounding box center [155, 131] width 49 height 15
select select "10"
select select "2025"
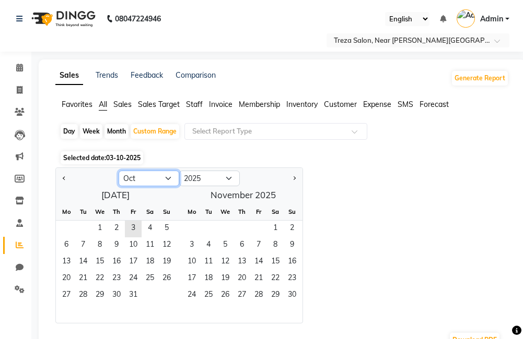
click at [145, 181] on select "Jan Feb Mar Apr May Jun Jul Aug Sep Oct Nov Dec" at bounding box center [149, 179] width 61 height 16
select select "9"
click at [119, 171] on select "Jan Feb Mar Apr May Jun Jul Aug Sep Oct Nov Dec" at bounding box center [149, 179] width 61 height 16
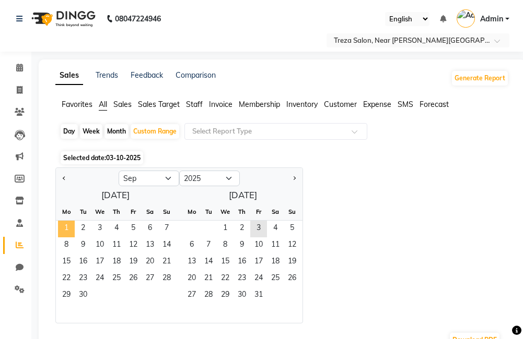
click at [64, 231] on span "1" at bounding box center [66, 229] width 17 height 17
click at [81, 297] on span "30" at bounding box center [83, 296] width 17 height 17
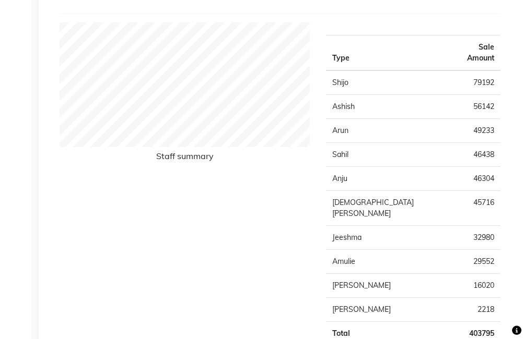
scroll to position [366, 0]
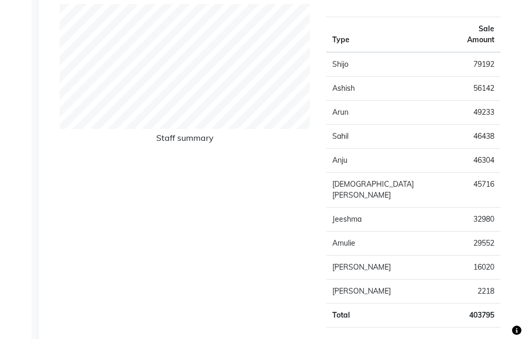
drag, startPoint x: 436, startPoint y: 274, endPoint x: 233, endPoint y: 233, distance: 206.8
click at [215, 231] on div "Staff summary" at bounding box center [185, 170] width 266 height 332
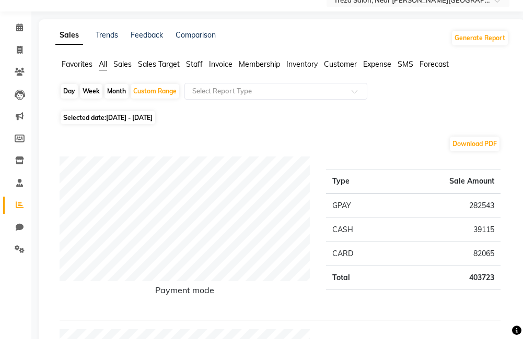
scroll to position [0, 0]
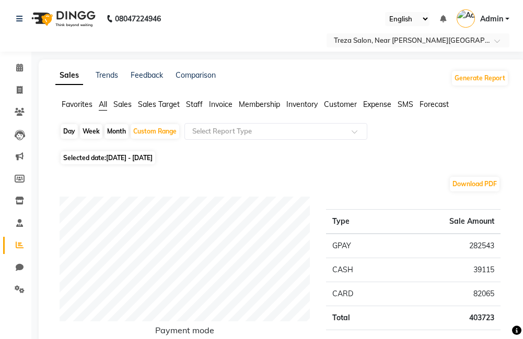
click at [135, 160] on span "01-09-2025 - 30-09-2025" at bounding box center [129, 158] width 46 height 8
select select "9"
select select "2025"
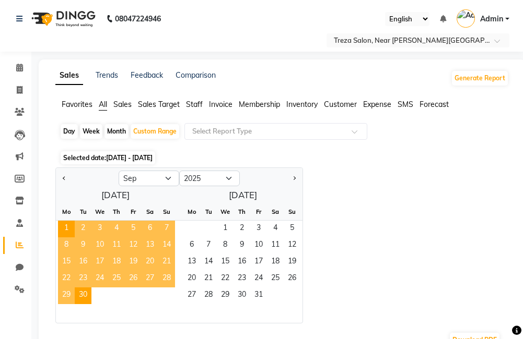
click at [368, 196] on div "Jan Feb Mar Apr May Jun Jul Aug Sep Oct Nov Dec 2015 2016 2017 2018 2019 2020 2…" at bounding box center [281, 246] width 453 height 156
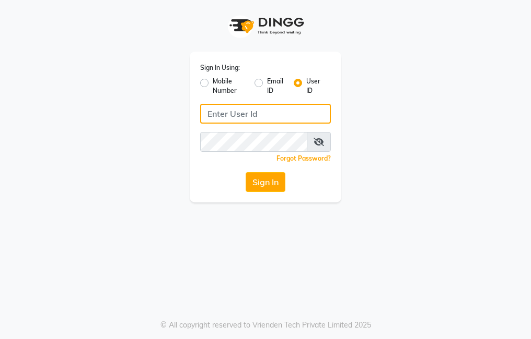
type input "trezasalon123"
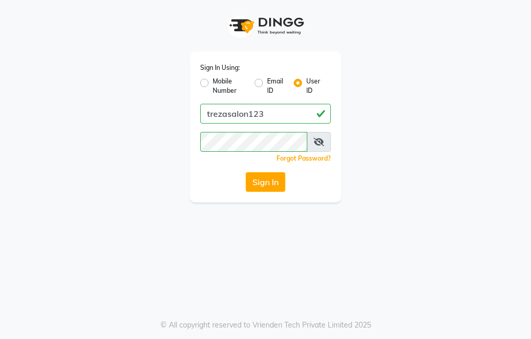
drag, startPoint x: 136, startPoint y: 48, endPoint x: 149, endPoint y: 47, distance: 13.6
click at [149, 47] on div "Sign In Using: Mobile Number Email ID User ID trezasalon123 Remember me Forgot …" at bounding box center [265, 101] width 501 height 203
click at [257, 181] on button "Sign In" at bounding box center [265, 182] width 40 height 20
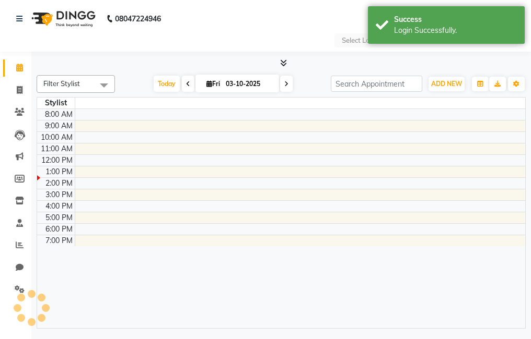
select select "en"
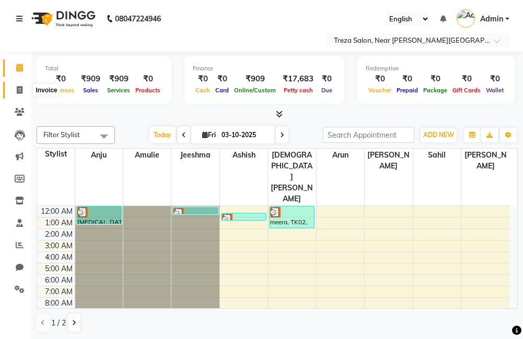
click at [19, 90] on icon at bounding box center [20, 90] width 6 height 8
select select "service"
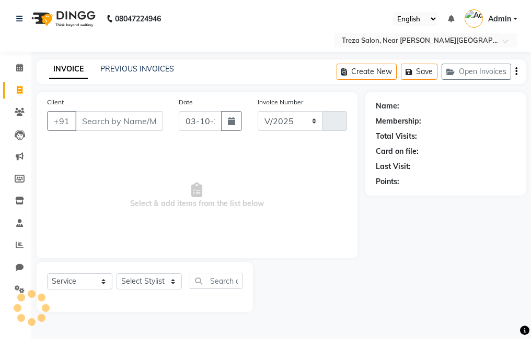
select select "7633"
type input "2990"
click at [16, 240] on span at bounding box center [19, 246] width 18 height 12
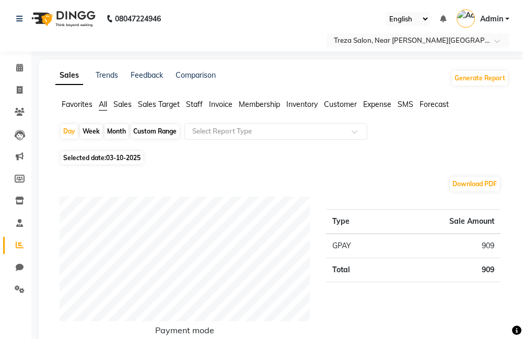
click at [162, 125] on div "Custom Range" at bounding box center [155, 131] width 49 height 15
select select "10"
select select "2025"
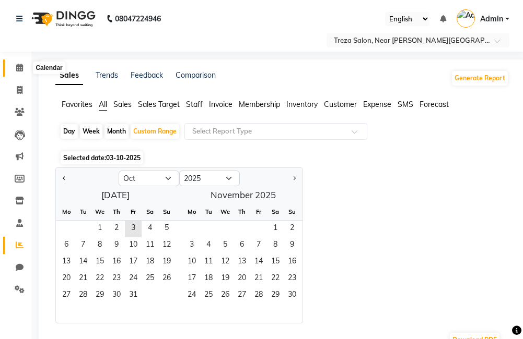
click at [16, 62] on span at bounding box center [19, 68] width 18 height 12
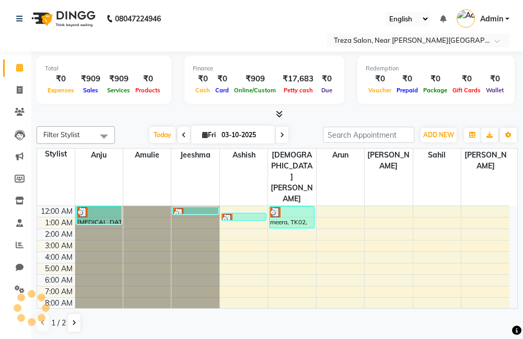
scroll to position [69, 0]
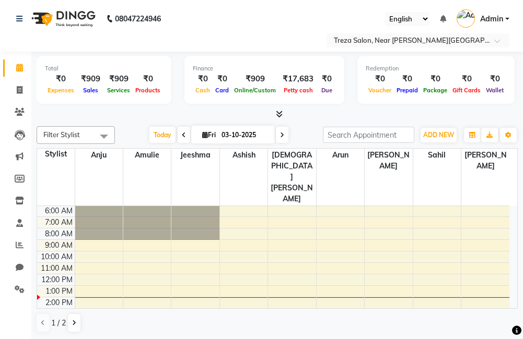
click at [239, 137] on input "03-10-2025" at bounding box center [244, 135] width 52 height 16
select select "10"
select select "2025"
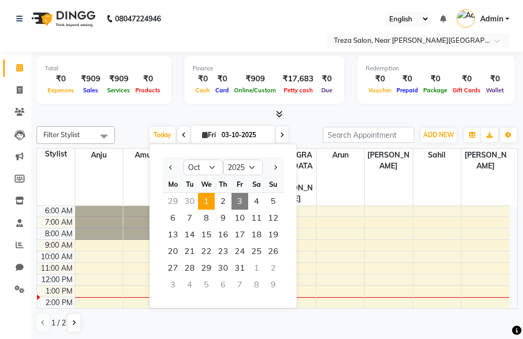
click at [203, 201] on span "1" at bounding box center [206, 201] width 17 height 17
type input "01-10-2025"
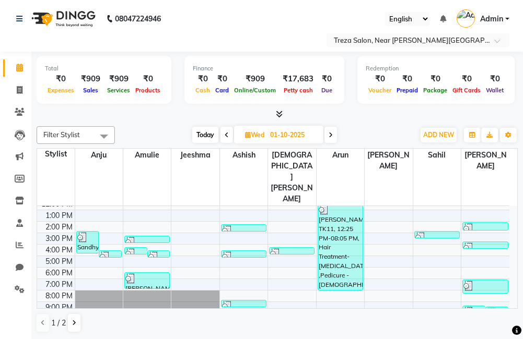
scroll to position [147, 0]
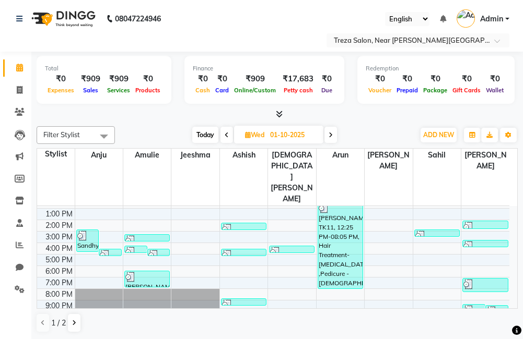
click at [337, 205] on div "[PERSON_NAME], TK11, 12:25 PM-08:05 PM, Hair Treatment- [MEDICAL_DATA] ,Pedicur…" at bounding box center [340, 246] width 44 height 86
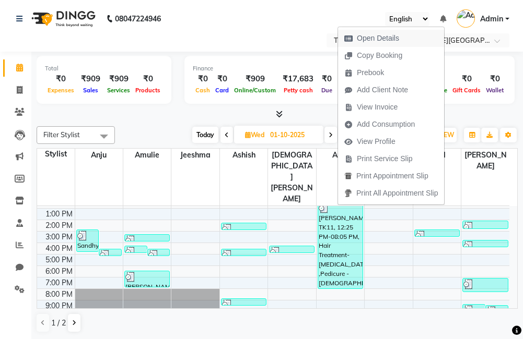
click at [377, 36] on span "Open Details" at bounding box center [378, 38] width 42 height 11
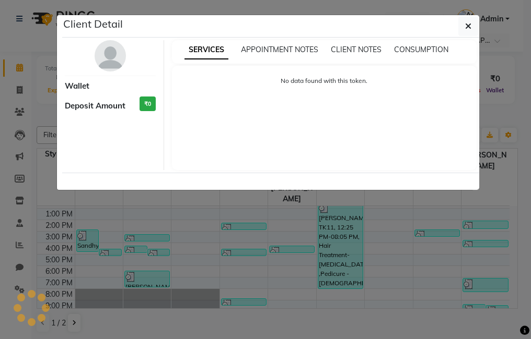
select select "3"
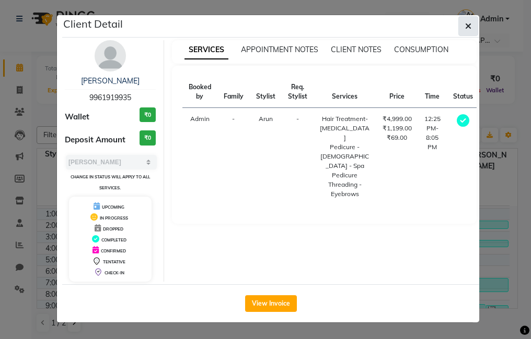
click at [469, 21] on span "button" at bounding box center [468, 26] width 6 height 10
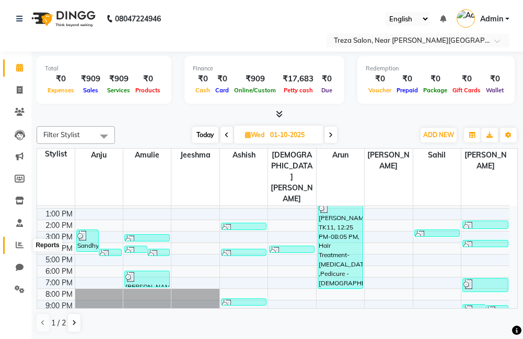
click at [19, 240] on span at bounding box center [19, 246] width 18 height 12
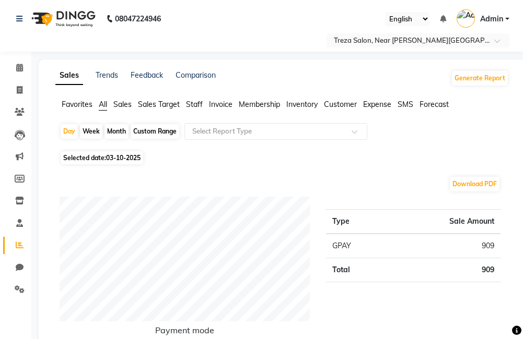
click at [159, 126] on div "Custom Range" at bounding box center [155, 131] width 49 height 15
select select "10"
select select "2025"
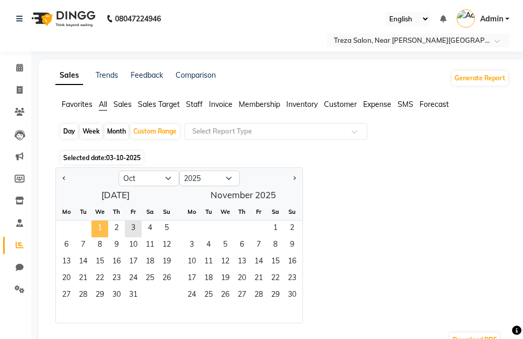
click at [102, 230] on span "1" at bounding box center [99, 229] width 17 height 17
click at [130, 227] on span "3" at bounding box center [133, 229] width 17 height 17
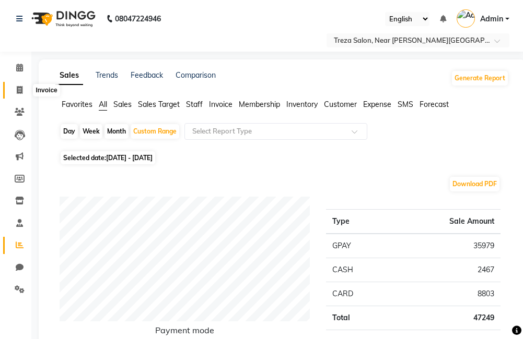
click at [20, 90] on icon at bounding box center [20, 90] width 6 height 8
select select "service"
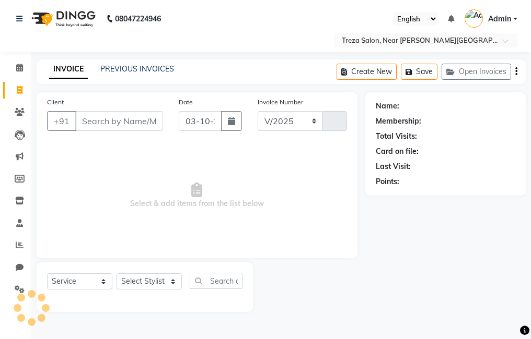
select select "7633"
type input "2990"
click at [102, 120] on input "Client" at bounding box center [119, 121] width 88 height 20
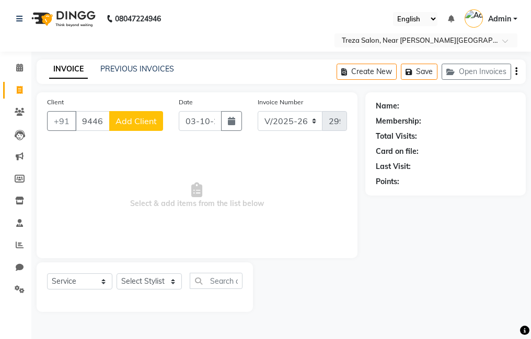
type input "9446421262"
click at [137, 120] on span "Add Client" at bounding box center [135, 121] width 41 height 10
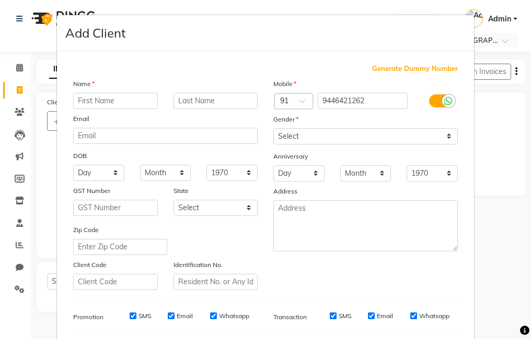
click at [127, 99] on input "text" at bounding box center [115, 101] width 85 height 16
type input "[PERSON_NAME]"
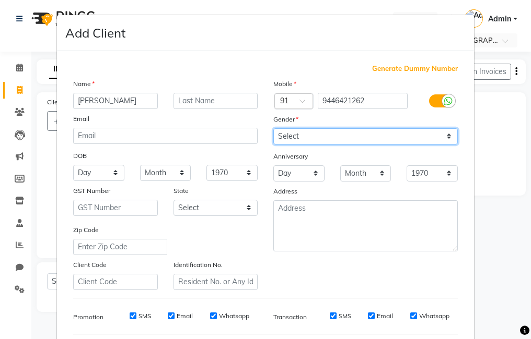
click at [311, 135] on select "Select [DEMOGRAPHIC_DATA] [DEMOGRAPHIC_DATA] Other Prefer Not To Say" at bounding box center [365, 136] width 184 height 16
select select "[DEMOGRAPHIC_DATA]"
click at [273, 128] on select "Select [DEMOGRAPHIC_DATA] [DEMOGRAPHIC_DATA] Other Prefer Not To Say" at bounding box center [365, 136] width 184 height 16
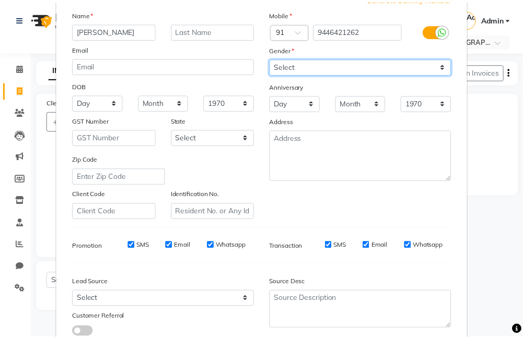
scroll to position [143, 0]
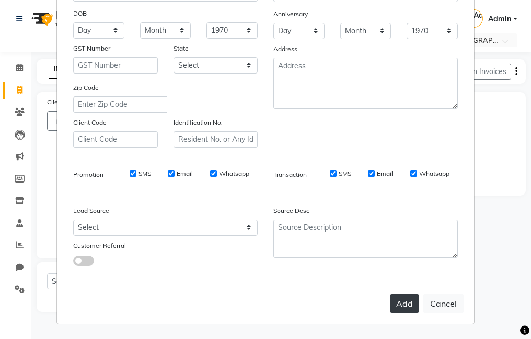
click at [409, 303] on button "Add" at bounding box center [404, 304] width 29 height 19
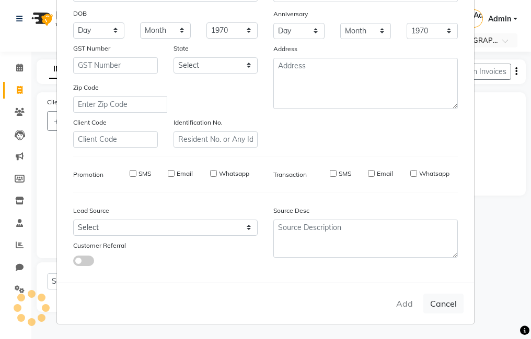
select select
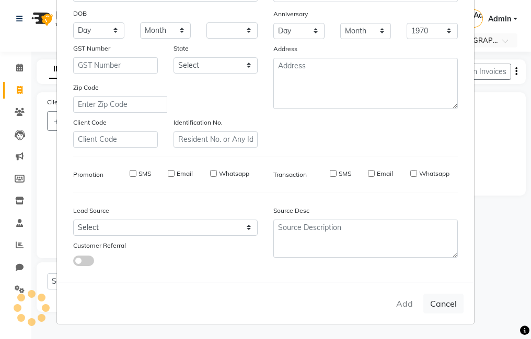
select select
checkbox input "false"
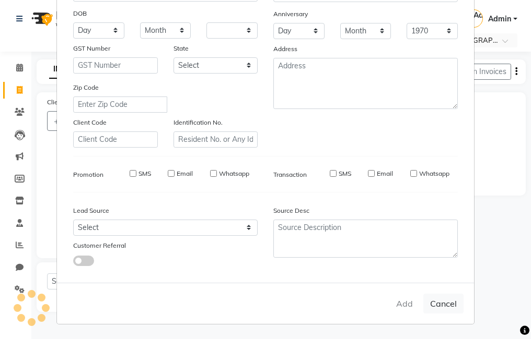
checkbox input "false"
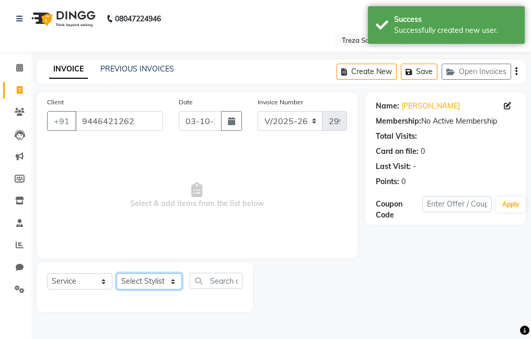
click at [138, 283] on select "Select Stylist [PERSON_NAME] Anju [PERSON_NAME] [PERSON_NAME] Jeeshma [PERSON_N…" at bounding box center [148, 282] width 65 height 16
click at [142, 283] on select "Select Stylist [PERSON_NAME] Anju [PERSON_NAME] [PERSON_NAME] Jeeshma [PERSON_N…" at bounding box center [148, 282] width 65 height 16
click at [141, 281] on select "Select Stylist [PERSON_NAME] Anju [PERSON_NAME] [PERSON_NAME] Jeeshma [PERSON_N…" at bounding box center [148, 282] width 65 height 16
select select "67450"
click at [116, 274] on select "Select Stylist [PERSON_NAME] Anju [PERSON_NAME] [PERSON_NAME] Jeeshma [PERSON_N…" at bounding box center [148, 282] width 65 height 16
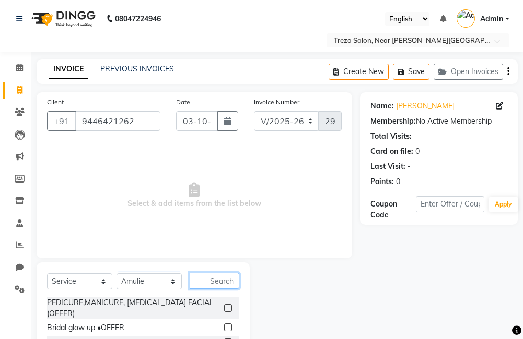
click at [204, 284] on input "text" at bounding box center [215, 281] width 50 height 16
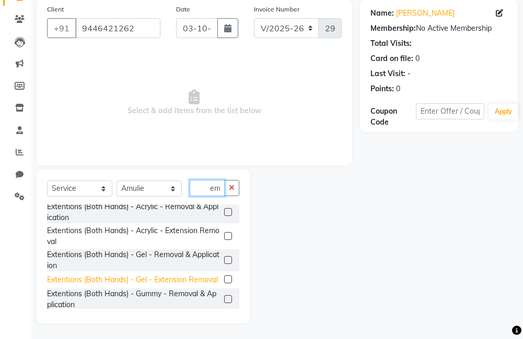
scroll to position [0, 0]
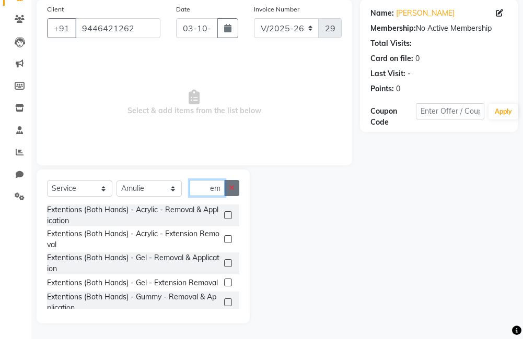
type input "extention rem"
click at [233, 192] on button "button" at bounding box center [231, 188] width 15 height 16
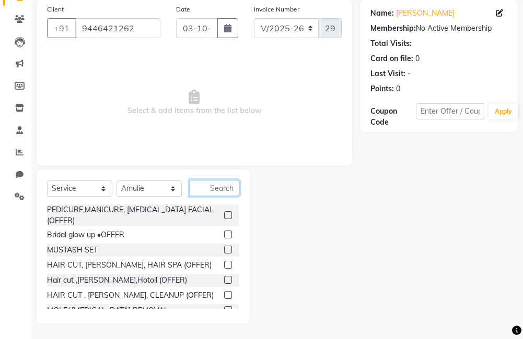
click at [228, 190] on input "text" at bounding box center [215, 188] width 50 height 16
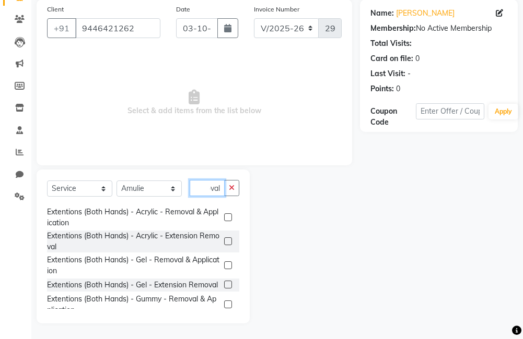
scroll to position [79, 0]
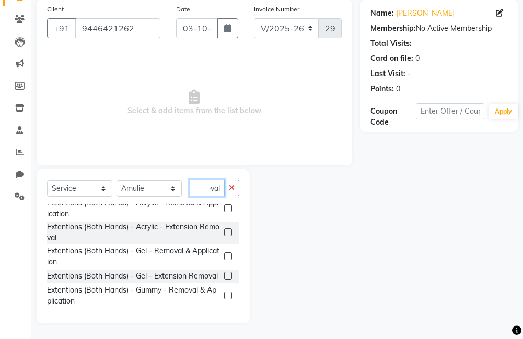
type input "removal"
click at [224, 272] on label at bounding box center [228, 276] width 8 height 8
click at [224, 273] on input "checkbox" at bounding box center [227, 276] width 7 height 7
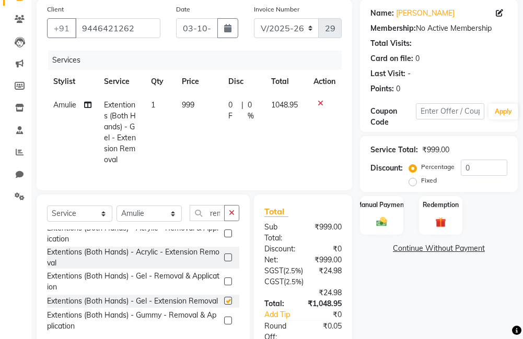
checkbox input "false"
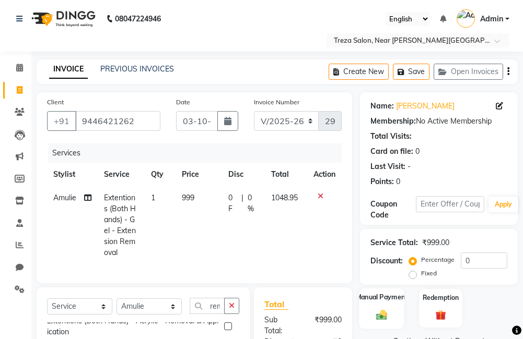
scroll to position [52, 0]
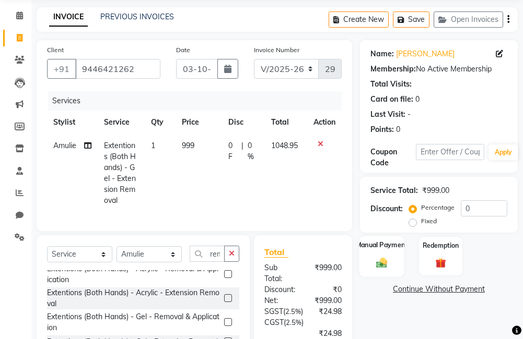
click at [385, 249] on label "Manual Payment" at bounding box center [382, 245] width 52 height 10
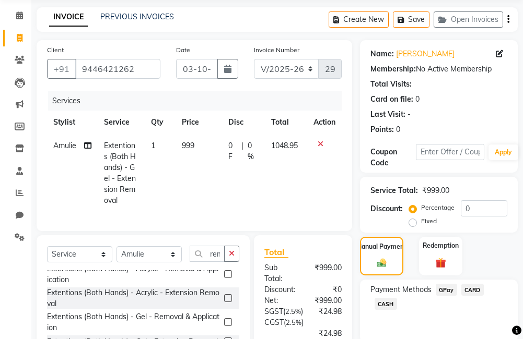
click at [452, 288] on span "GPay" at bounding box center [446, 290] width 21 height 12
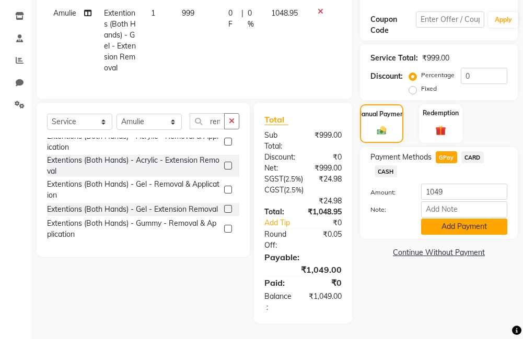
click at [474, 219] on button "Add Payment" at bounding box center [464, 227] width 86 height 16
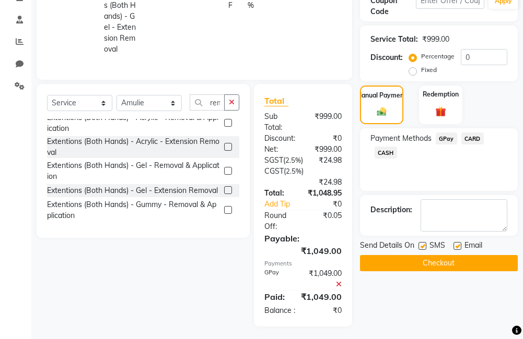
drag, startPoint x: 455, startPoint y: 245, endPoint x: 436, endPoint y: 246, distance: 19.9
click at [454, 245] on label at bounding box center [457, 246] width 8 height 8
click at [454, 245] on input "checkbox" at bounding box center [456, 246] width 7 height 7
checkbox input "false"
click at [421, 247] on label at bounding box center [422, 246] width 8 height 8
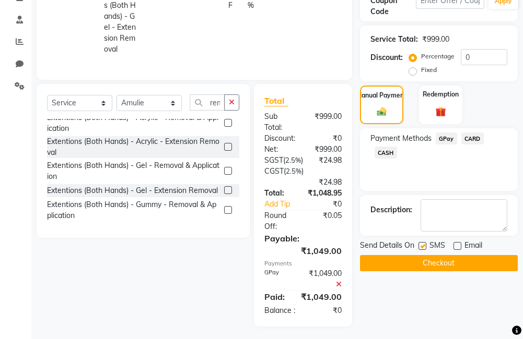
click at [421, 247] on input "checkbox" at bounding box center [421, 246] width 7 height 7
checkbox input "false"
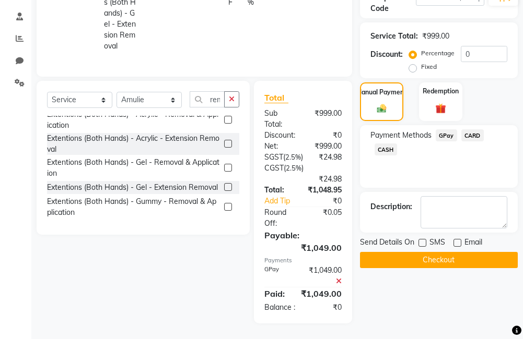
click at [454, 252] on button "Checkout" at bounding box center [439, 260] width 158 height 16
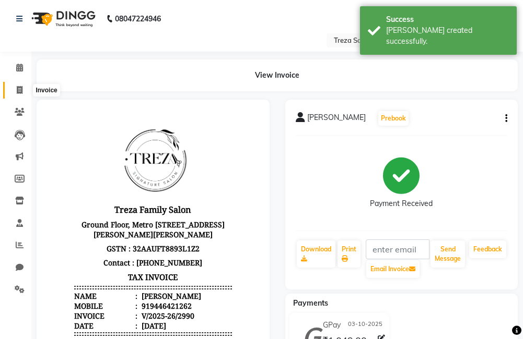
click at [12, 92] on span at bounding box center [19, 91] width 18 height 12
select select "service"
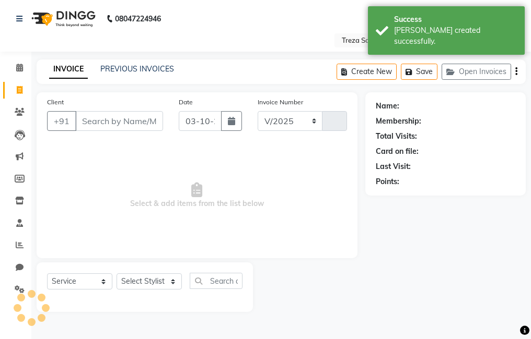
select select "7633"
type input "2991"
